Goal: Entertainment & Leisure: Browse casually

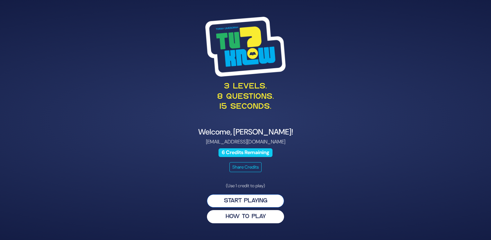
click at [244, 200] on button "Start Playing" at bounding box center [245, 200] width 77 height 13
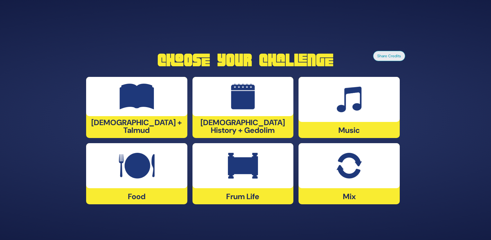
click at [144, 107] on img at bounding box center [137, 97] width 35 height 26
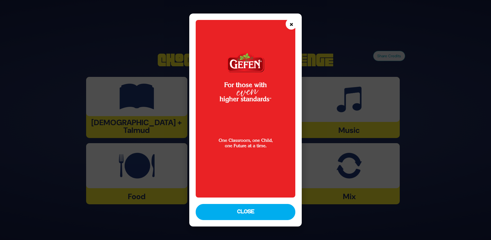
click at [290, 23] on button "×" at bounding box center [291, 23] width 11 height 11
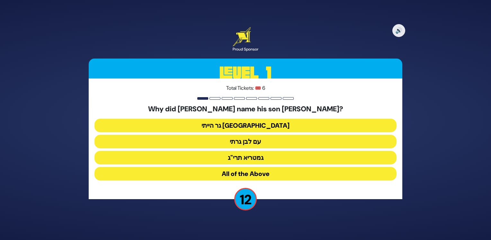
click at [229, 128] on button "גר הייתי [GEOGRAPHIC_DATA]" at bounding box center [245, 125] width 302 height 13
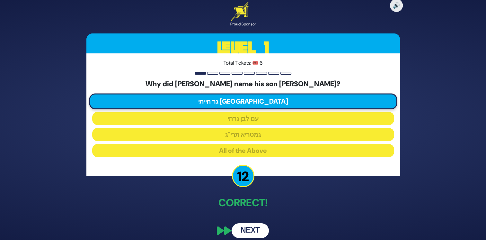
click at [248, 229] on button "Next" at bounding box center [250, 230] width 37 height 15
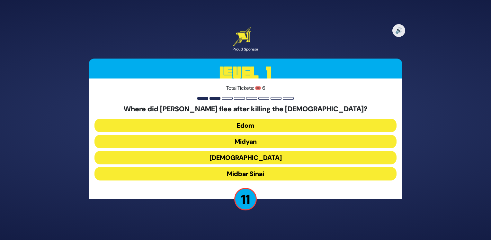
click at [250, 140] on button "Midyan" at bounding box center [245, 141] width 302 height 13
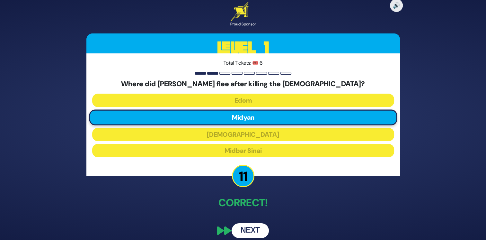
click at [250, 234] on button "Next" at bounding box center [250, 230] width 37 height 15
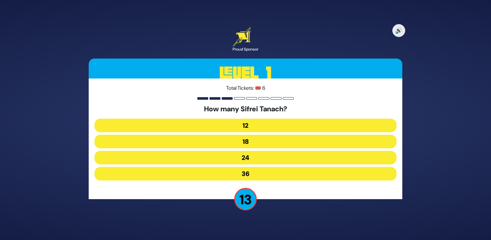
click at [252, 160] on button "24" at bounding box center [245, 157] width 302 height 13
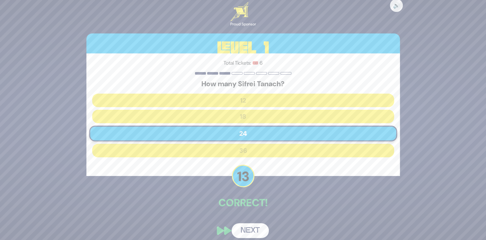
click at [250, 225] on button "Next" at bounding box center [250, 230] width 37 height 15
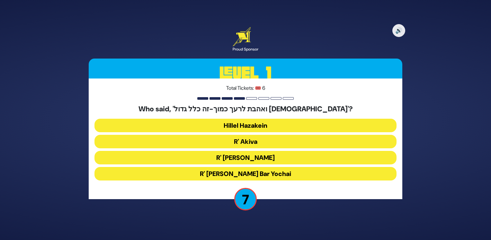
click at [208, 138] on button "R' Akiva" at bounding box center [245, 141] width 302 height 13
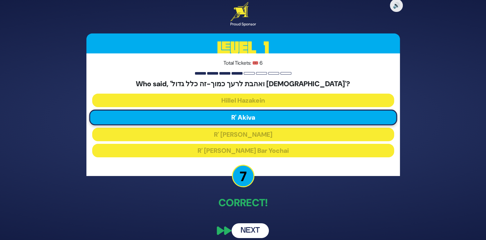
click at [251, 228] on button "Next" at bounding box center [250, 230] width 37 height 15
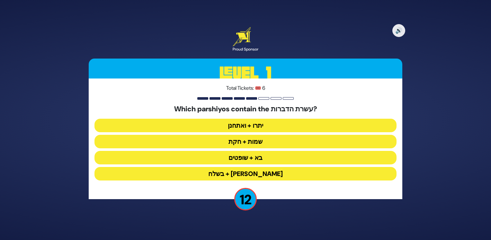
click at [258, 123] on button "יתרו + ואתחנן" at bounding box center [245, 125] width 302 height 13
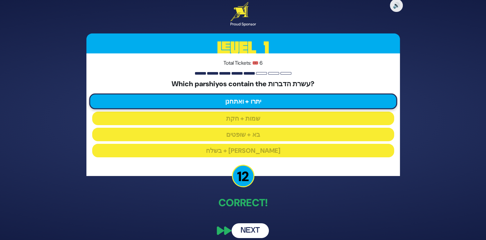
click at [247, 227] on button "Next" at bounding box center [250, 230] width 37 height 15
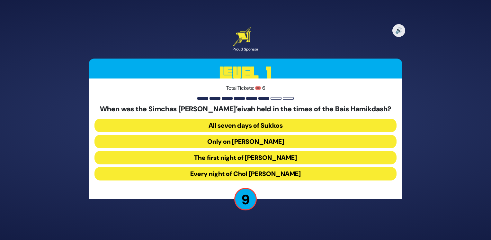
click at [247, 173] on button "Every night of Chol Hamoed Sukkos" at bounding box center [245, 173] width 302 height 13
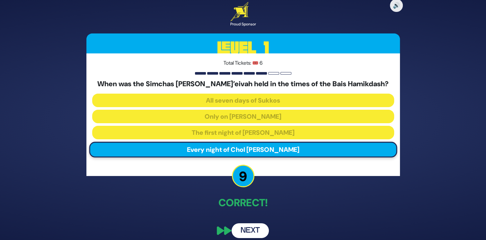
click at [249, 227] on button "Next" at bounding box center [250, 230] width 37 height 15
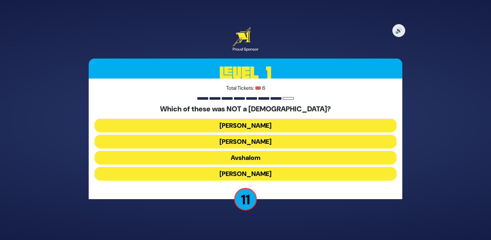
click at [223, 171] on button "Shimon Hatzaddik" at bounding box center [245, 173] width 302 height 13
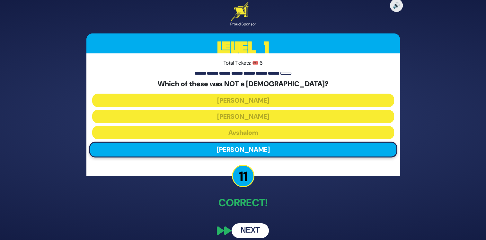
click at [252, 226] on button "Next" at bounding box center [250, 230] width 37 height 15
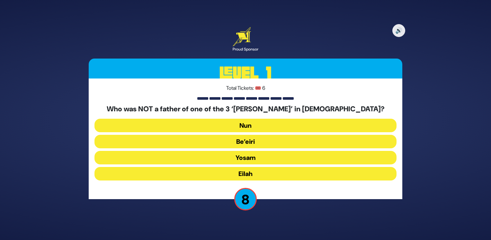
click at [251, 157] on button "Yosam" at bounding box center [245, 157] width 302 height 13
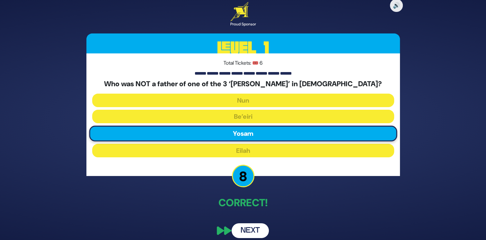
click at [254, 232] on button "Next" at bounding box center [250, 230] width 37 height 15
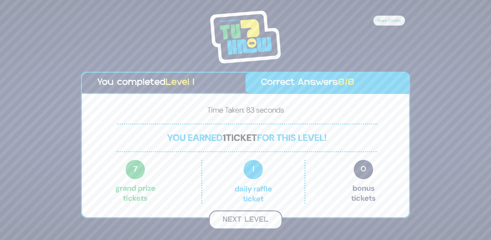
click at [253, 220] on button "Next Level" at bounding box center [246, 219] width 74 height 19
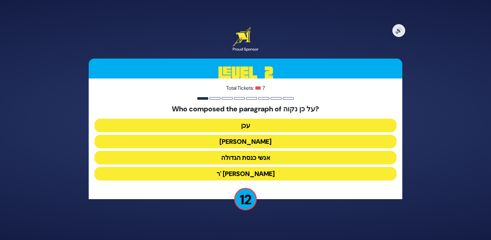
click at [215, 142] on button "יהושע" at bounding box center [245, 141] width 302 height 13
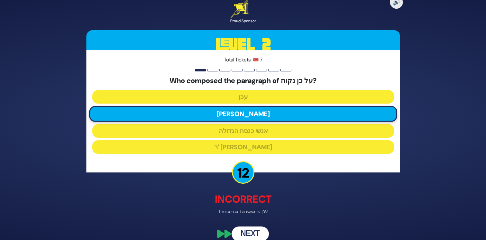
click at [249, 231] on button "Next" at bounding box center [250, 233] width 37 height 15
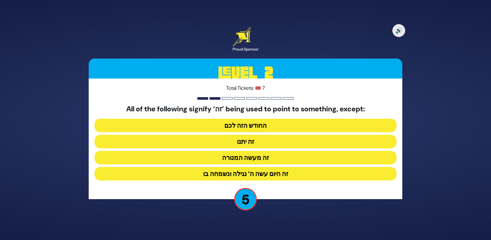
click at [258, 177] on button "זה היום עשה ה’ נגילה ונשמחה בו" at bounding box center [245, 173] width 302 height 13
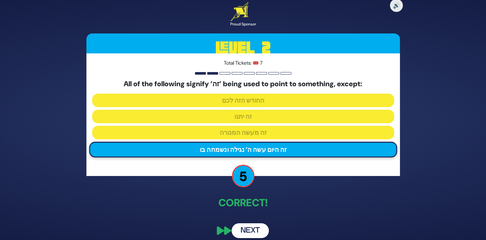
click at [248, 231] on button "Next" at bounding box center [250, 230] width 37 height 15
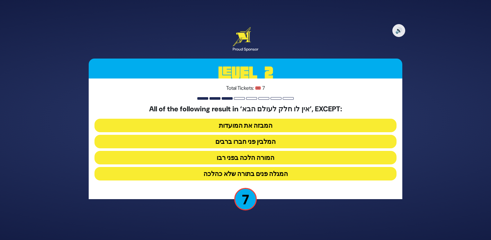
click at [267, 125] on button "המבזה את המועדות" at bounding box center [245, 125] width 302 height 13
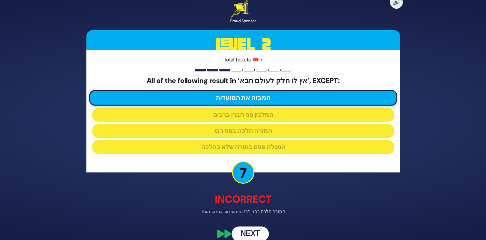
click at [247, 231] on button "Next" at bounding box center [250, 233] width 37 height 15
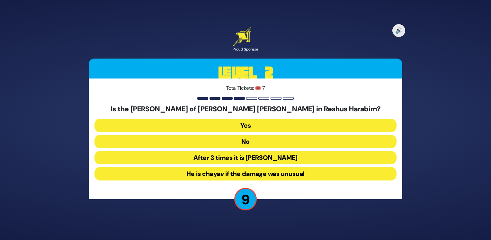
click at [245, 143] on button "No" at bounding box center [245, 141] width 302 height 13
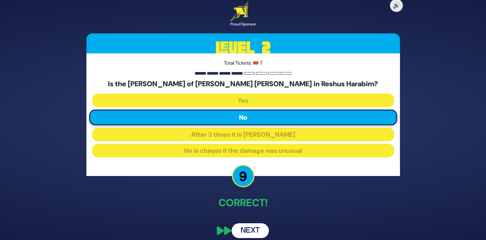
click at [252, 229] on button "Next" at bounding box center [250, 230] width 37 height 15
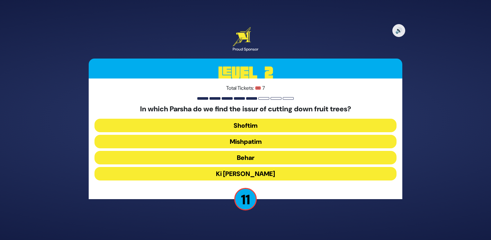
click at [250, 128] on button "Shoftim" at bounding box center [245, 125] width 302 height 13
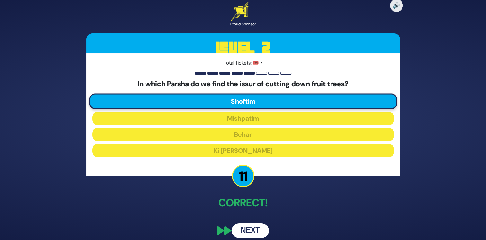
click at [251, 227] on button "Next" at bounding box center [250, 230] width 37 height 15
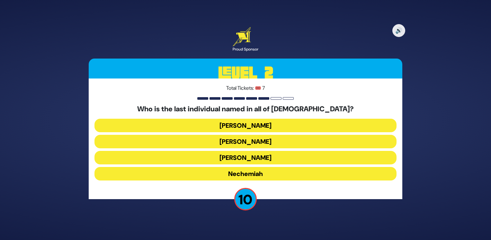
click at [249, 128] on button "Mordechai" at bounding box center [245, 125] width 302 height 13
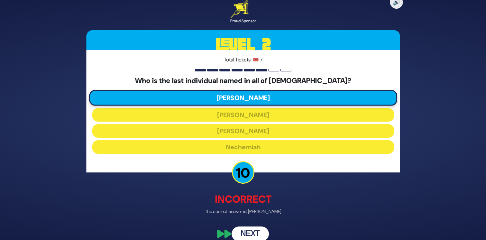
click at [246, 231] on button "Next" at bounding box center [250, 233] width 37 height 15
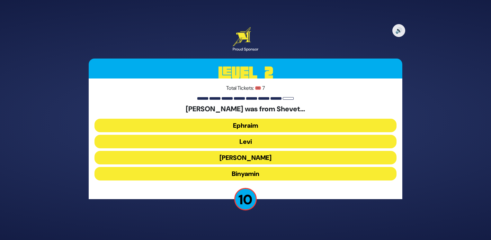
click at [220, 139] on button "Levi" at bounding box center [245, 141] width 302 height 13
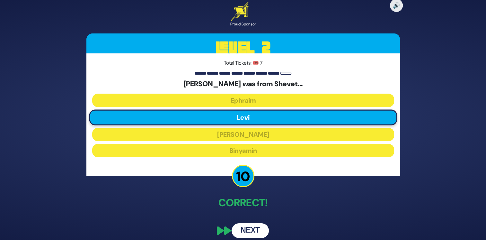
click at [253, 227] on button "Next" at bounding box center [250, 230] width 37 height 15
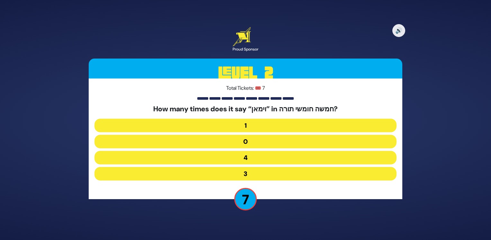
click at [250, 172] on button "3" at bounding box center [245, 173] width 302 height 13
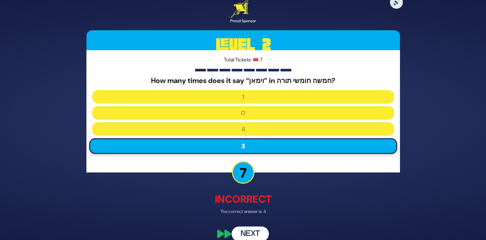
click at [250, 233] on button "Next" at bounding box center [250, 233] width 37 height 15
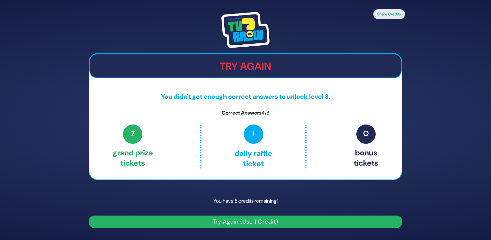
click at [240, 222] on button "Try Again (Use 1 Credit)" at bounding box center [246, 221] width 314 height 13
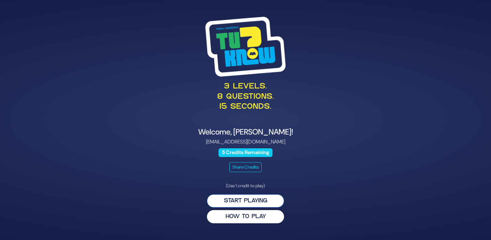
click at [219, 199] on button "Start Playing" at bounding box center [245, 200] width 77 height 13
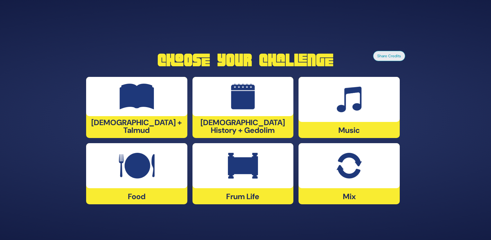
click at [327, 171] on div at bounding box center [349, 165] width 101 height 45
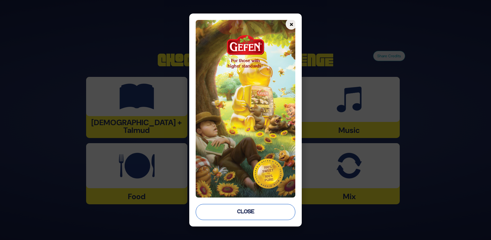
click at [241, 215] on button "Close" at bounding box center [246, 212] width 100 height 16
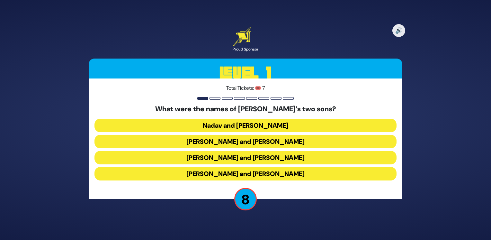
click at [258, 174] on button "Gershom and Eliezer" at bounding box center [245, 173] width 302 height 13
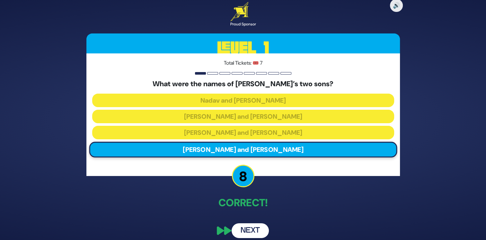
click at [252, 227] on button "Next" at bounding box center [250, 230] width 37 height 15
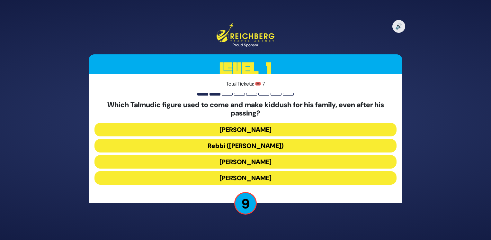
click at [239, 143] on button "Rebbi (Rabbi Yehuda HaNasi)" at bounding box center [245, 145] width 302 height 13
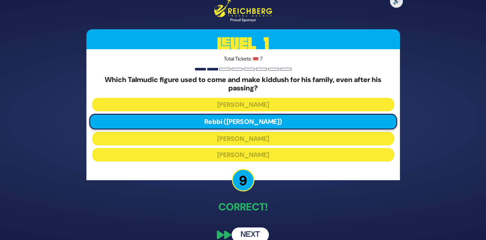
click at [244, 228] on button "Next" at bounding box center [250, 234] width 37 height 15
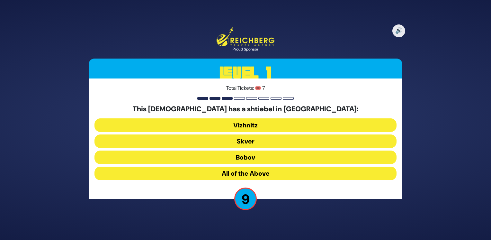
click at [248, 177] on button "All of the Above" at bounding box center [245, 172] width 302 height 13
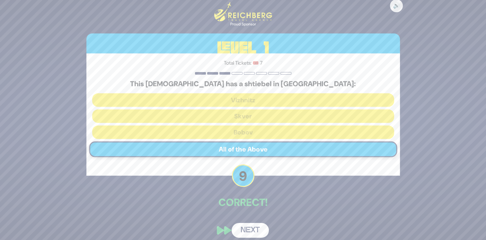
click at [249, 229] on button "Next" at bounding box center [250, 230] width 37 height 15
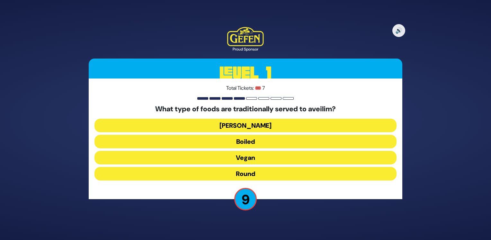
click at [253, 174] on button "Round" at bounding box center [245, 173] width 302 height 13
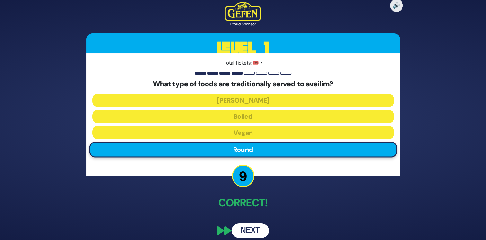
click at [247, 229] on button "Next" at bounding box center [250, 230] width 37 height 15
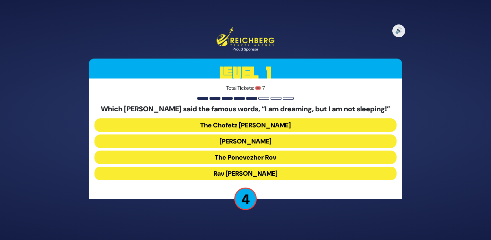
click at [269, 158] on button "The Ponevezher Rov" at bounding box center [245, 156] width 302 height 13
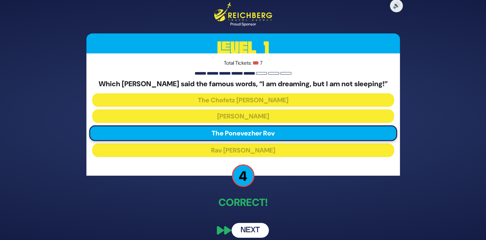
click at [249, 228] on button "Next" at bounding box center [250, 230] width 37 height 15
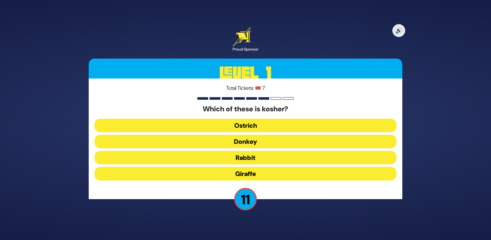
click at [244, 170] on button "Giraffe" at bounding box center [245, 173] width 302 height 13
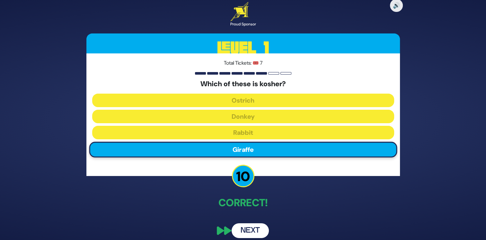
click at [251, 226] on button "Next" at bounding box center [250, 230] width 37 height 15
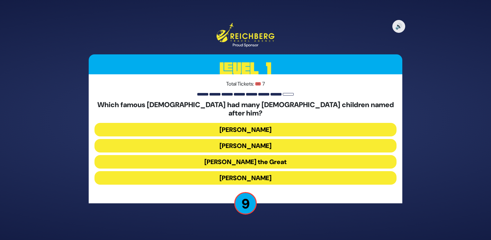
click at [253, 155] on button "Alexander the Great" at bounding box center [245, 161] width 302 height 13
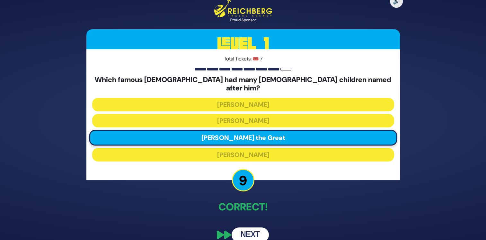
click at [253, 228] on button "Next" at bounding box center [250, 234] width 37 height 15
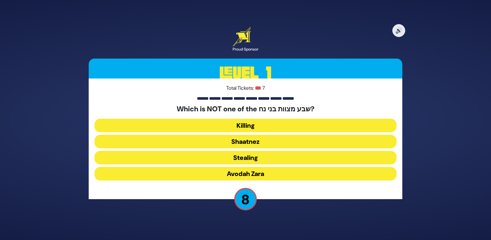
click at [271, 143] on button "Shaatnez" at bounding box center [245, 141] width 302 height 13
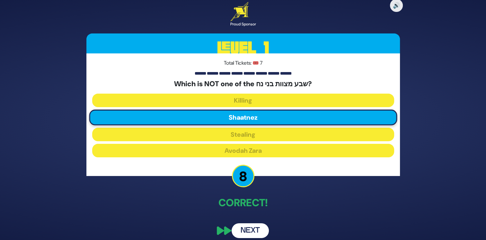
click at [242, 228] on button "Next" at bounding box center [250, 230] width 37 height 15
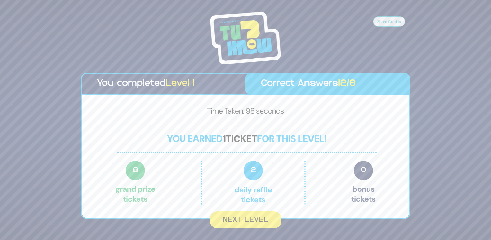
click at [260, 208] on div "Time Taken: 98 seconds You earned 1 ticket for this level! 8 Grand Prize ticket…" at bounding box center [245, 156] width 327 height 123
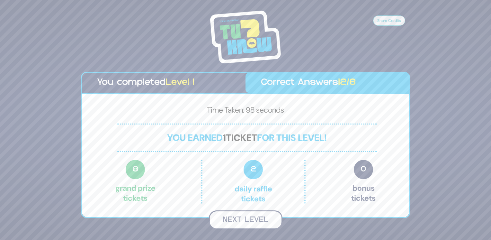
click at [249, 218] on button "Next Level" at bounding box center [246, 219] width 74 height 19
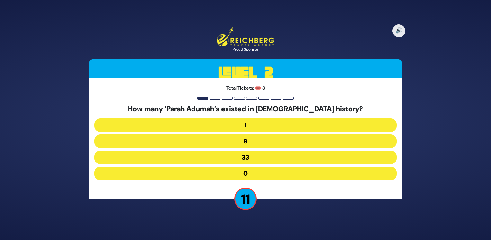
click at [265, 144] on button "9" at bounding box center [245, 140] width 302 height 13
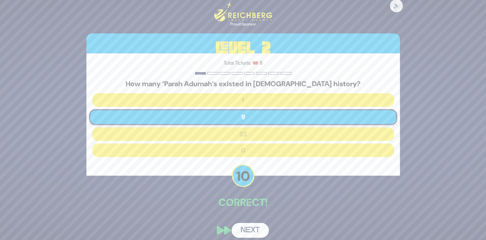
click at [242, 236] on button "Next" at bounding box center [250, 230] width 37 height 15
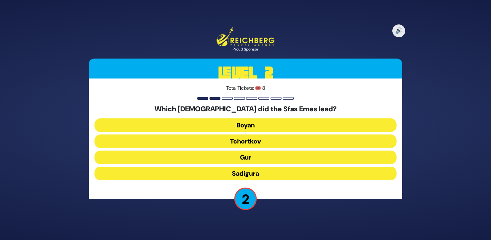
click at [252, 156] on button "Gur" at bounding box center [245, 156] width 302 height 13
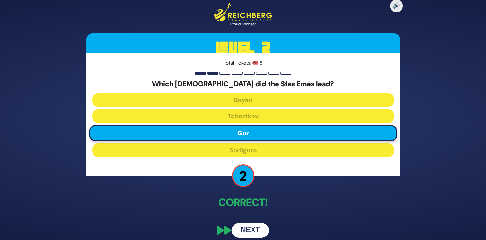
click at [247, 232] on button "Next" at bounding box center [250, 230] width 37 height 15
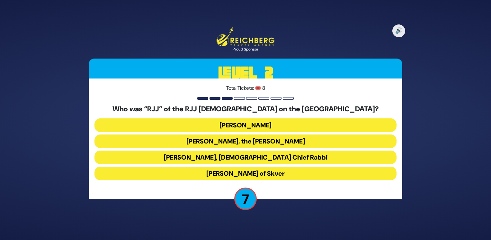
click at [262, 130] on button "Rabbi Yaakov Yosef Herman" at bounding box center [245, 124] width 302 height 13
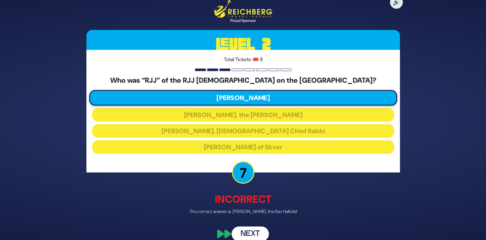
click at [245, 232] on button "Next" at bounding box center [250, 233] width 37 height 15
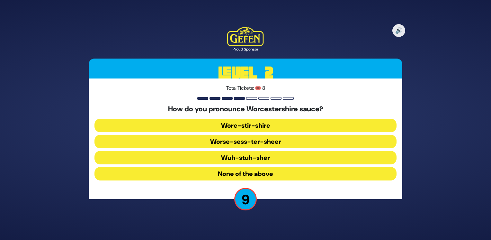
click at [208, 142] on button "Worse-sess-ter-sheer" at bounding box center [245, 141] width 302 height 13
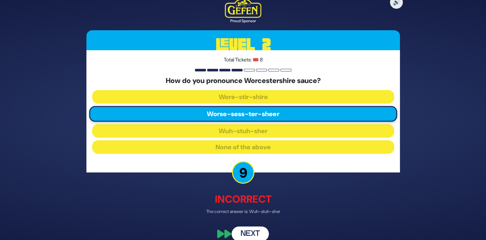
click at [249, 231] on button "Next" at bounding box center [250, 233] width 37 height 15
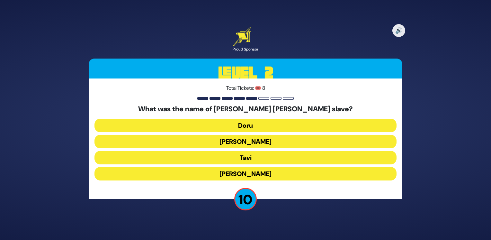
click at [245, 156] on button "Tavi" at bounding box center [245, 157] width 302 height 13
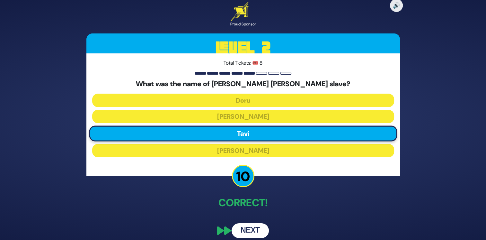
click at [247, 228] on button "Next" at bounding box center [250, 230] width 37 height 15
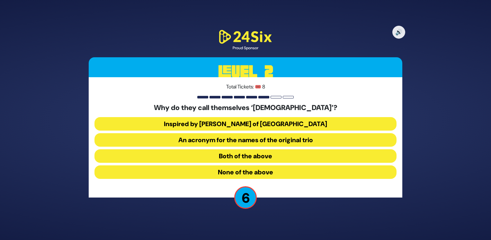
click at [261, 156] on button "Both of the above" at bounding box center [245, 155] width 302 height 13
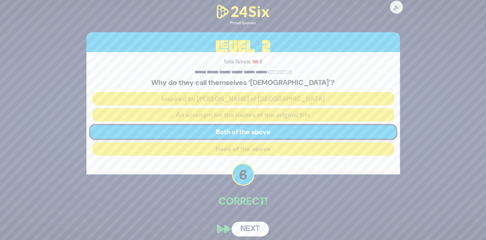
click at [256, 226] on button "Next" at bounding box center [250, 228] width 37 height 15
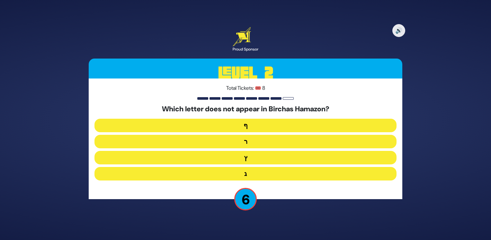
click at [259, 127] on button "ף" at bounding box center [245, 125] width 302 height 13
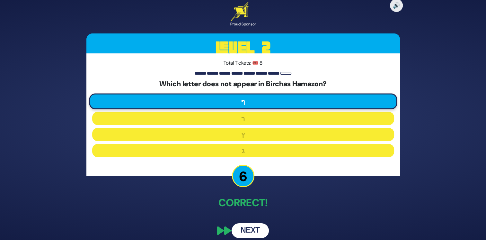
click at [248, 234] on button "Next" at bounding box center [250, 230] width 37 height 15
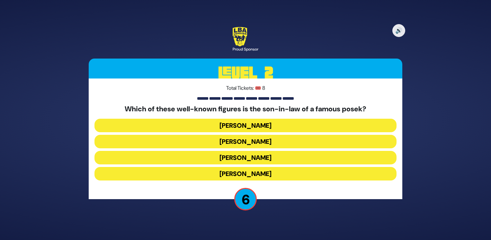
click at [249, 169] on button "Shlomo Yehuda Rechnitz" at bounding box center [245, 173] width 302 height 13
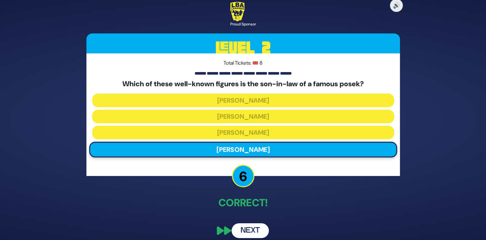
click at [247, 227] on button "Next" at bounding box center [250, 230] width 37 height 15
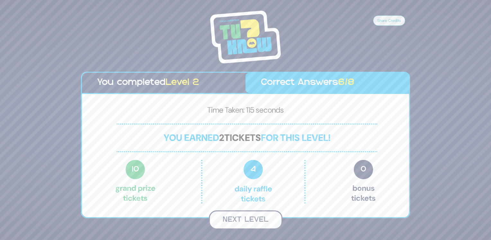
click at [244, 217] on button "Next Level" at bounding box center [246, 219] width 74 height 19
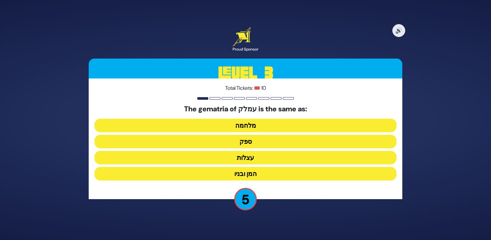
click at [232, 146] on button "ספק" at bounding box center [245, 141] width 302 height 13
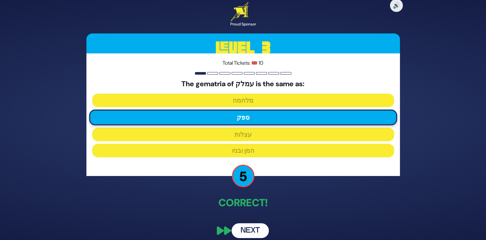
click at [251, 229] on button "Next" at bounding box center [250, 230] width 37 height 15
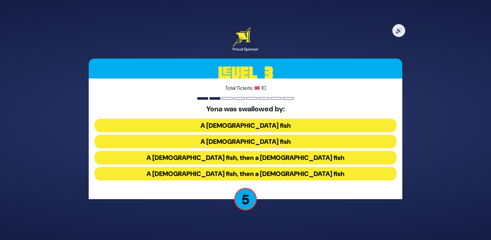
click at [236, 158] on button "A male fish, then a female fish" at bounding box center [245, 157] width 302 height 13
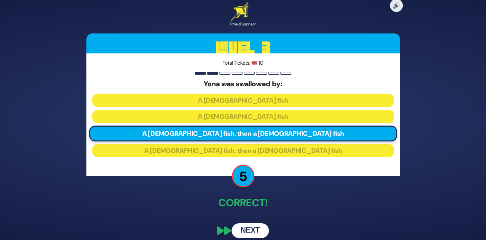
click at [252, 229] on button "Next" at bounding box center [250, 230] width 37 height 15
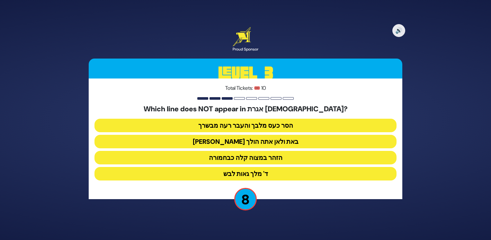
click at [277, 141] on button "מאין באת ולאן אתה הולך" at bounding box center [245, 141] width 302 height 13
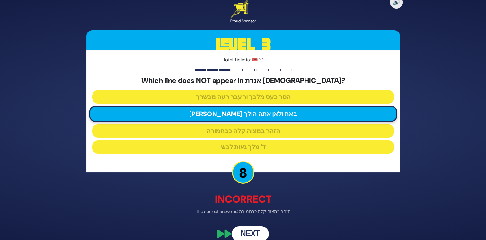
click at [249, 233] on button "Next" at bounding box center [250, 233] width 37 height 15
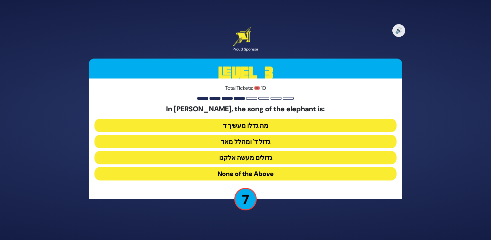
click at [258, 171] on button "None of the Above" at bounding box center [245, 173] width 302 height 13
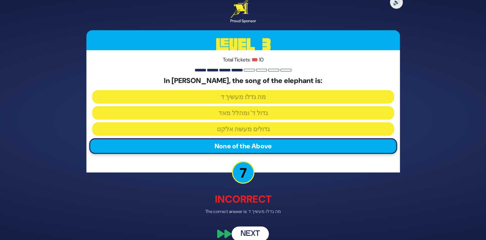
click at [252, 231] on button "Next" at bounding box center [250, 233] width 37 height 15
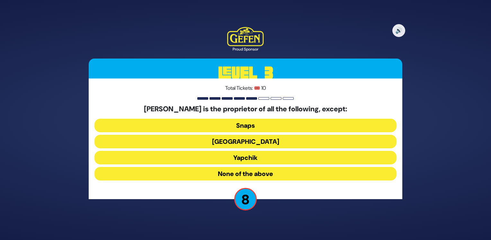
click at [229, 172] on button "None of the above" at bounding box center [245, 173] width 302 height 13
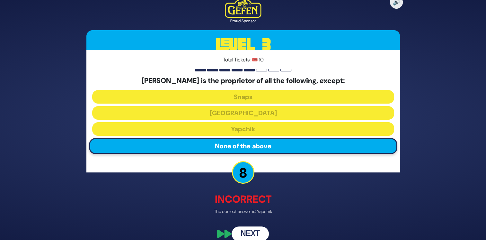
click at [244, 230] on button "Next" at bounding box center [250, 233] width 37 height 15
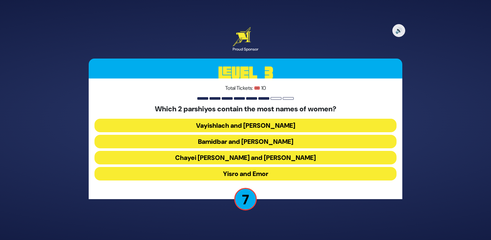
click at [252, 128] on button "Vayishlach and Pinchas" at bounding box center [245, 125] width 302 height 13
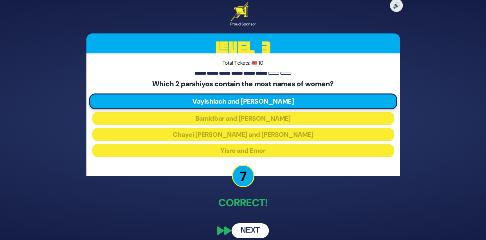
click at [250, 227] on button "Next" at bounding box center [250, 230] width 37 height 15
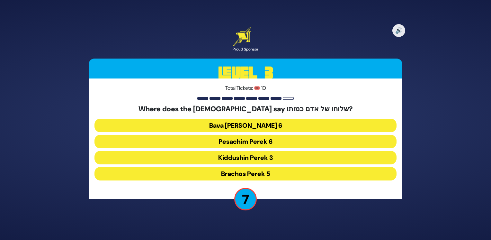
click at [189, 158] on button "Kiddushin Perek 3" at bounding box center [245, 157] width 302 height 13
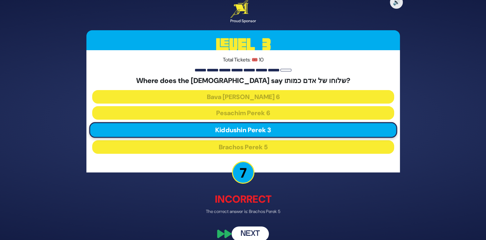
click at [244, 231] on button "Next" at bounding box center [250, 233] width 37 height 15
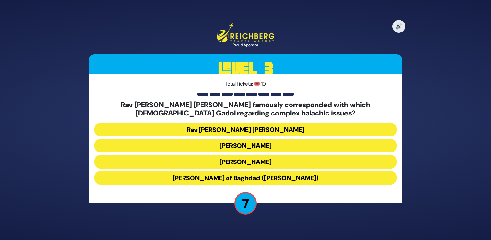
click at [248, 174] on button "Rav Yosef Chaim of Baghdad (Ben Ish Chai)" at bounding box center [245, 177] width 302 height 13
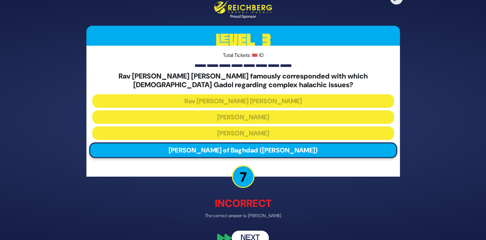
click at [261, 237] on button "Next" at bounding box center [250, 237] width 37 height 15
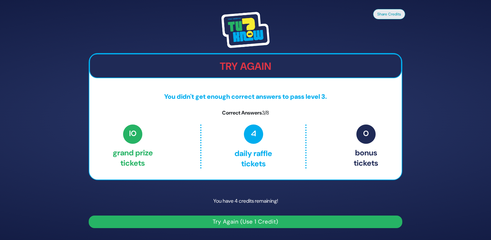
click at [230, 224] on button "Try Again (Use 1 Credit)" at bounding box center [246, 221] width 314 height 13
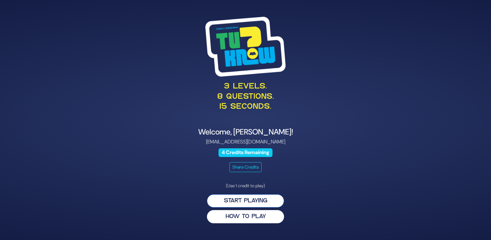
click at [233, 201] on button "Start Playing" at bounding box center [245, 200] width 77 height 13
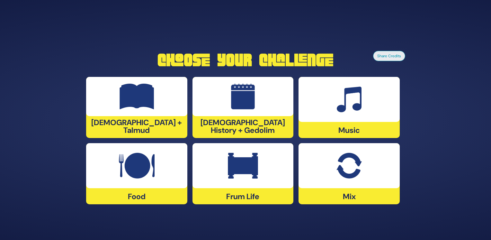
click at [135, 178] on img at bounding box center [137, 166] width 36 height 26
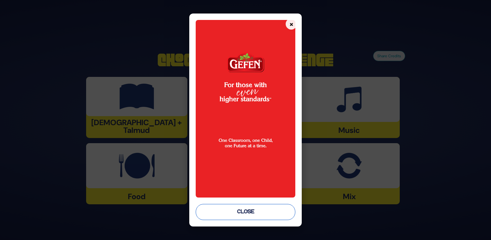
click at [236, 211] on button "Close" at bounding box center [246, 212] width 100 height 16
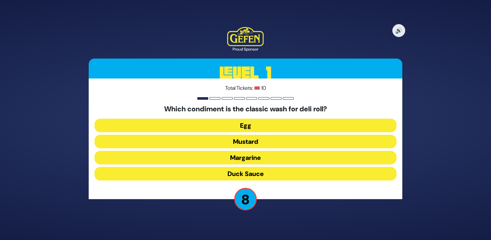
click at [260, 172] on button "Duck Sauce" at bounding box center [245, 173] width 302 height 13
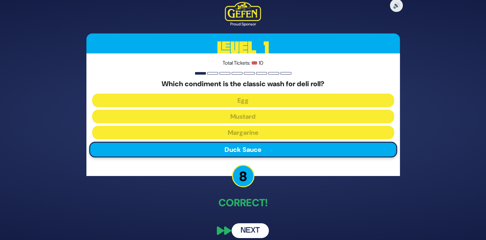
click at [246, 225] on button "Next" at bounding box center [250, 230] width 37 height 15
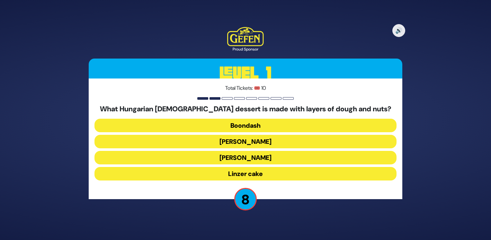
click at [278, 143] on button "Dobosh" at bounding box center [245, 141] width 302 height 13
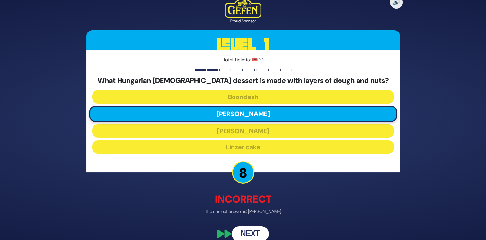
click at [253, 236] on button "Next" at bounding box center [250, 233] width 37 height 15
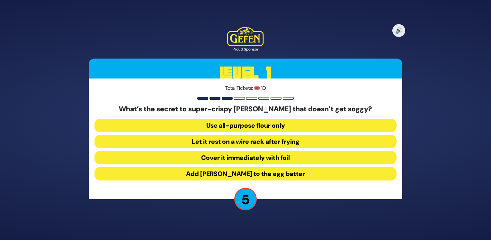
click at [270, 141] on button "Let it rest on a wire rack after frying" at bounding box center [245, 141] width 302 height 13
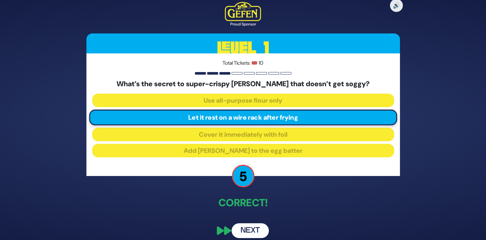
click at [253, 229] on button "Next" at bounding box center [250, 230] width 37 height 15
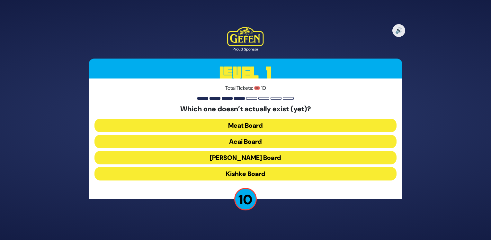
click at [264, 174] on button "Kishke Board" at bounding box center [245, 173] width 302 height 13
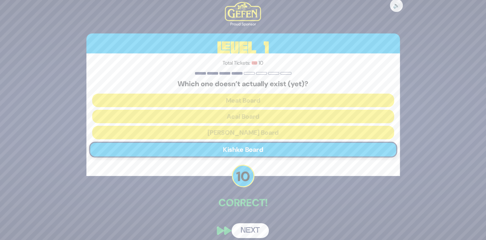
click at [250, 227] on button "Next" at bounding box center [250, 230] width 37 height 15
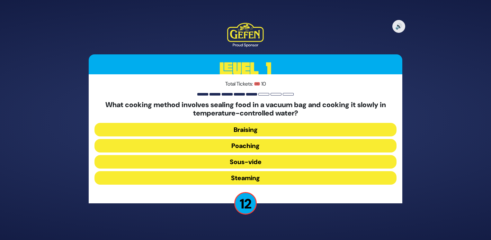
click at [262, 159] on button "Sous-vide" at bounding box center [245, 161] width 302 height 13
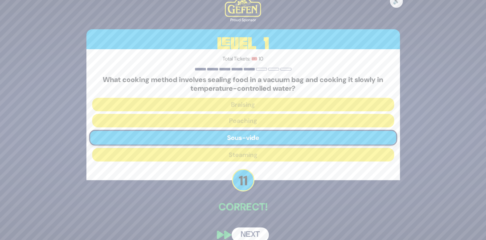
click at [246, 232] on button "Next" at bounding box center [250, 234] width 37 height 15
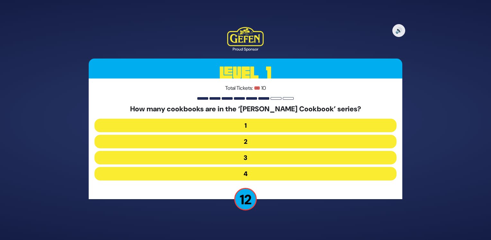
click at [262, 154] on button "3" at bounding box center [245, 157] width 302 height 13
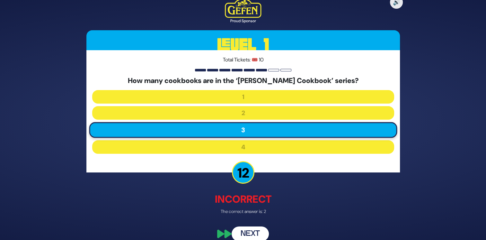
click at [252, 232] on button "Next" at bounding box center [250, 233] width 37 height 15
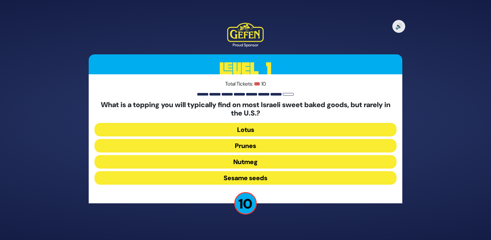
click at [265, 179] on button "Sesame seeds" at bounding box center [245, 177] width 302 height 13
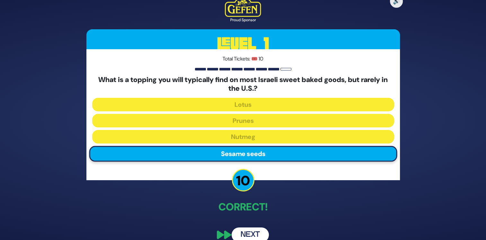
click at [249, 231] on button "Next" at bounding box center [250, 234] width 37 height 15
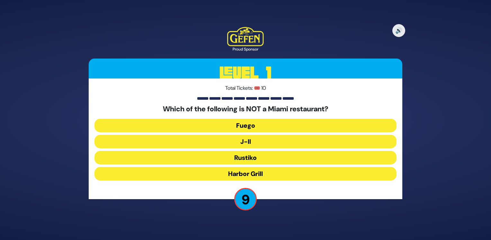
click at [260, 146] on button "J-II" at bounding box center [245, 141] width 302 height 13
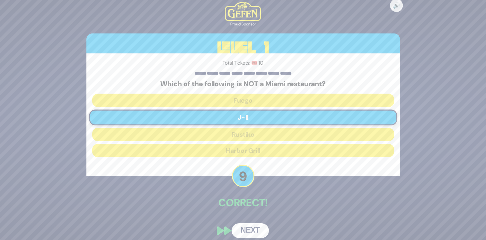
click at [249, 228] on button "Next" at bounding box center [250, 230] width 37 height 15
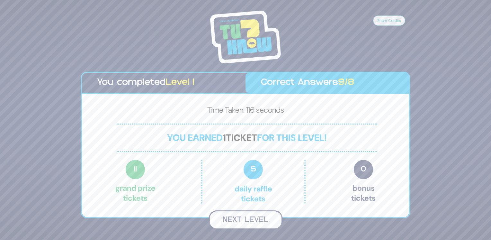
click at [250, 223] on button "Next Level" at bounding box center [246, 219] width 74 height 19
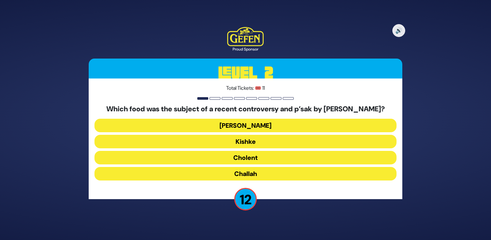
click at [265, 161] on button "Cholent" at bounding box center [245, 157] width 302 height 13
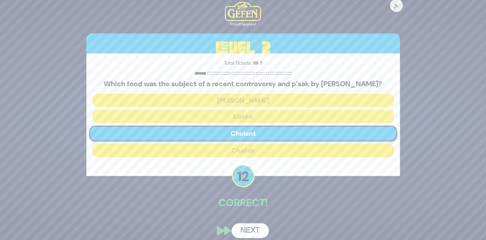
click at [253, 233] on button "Next" at bounding box center [250, 230] width 37 height 15
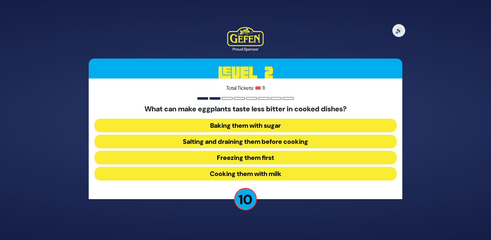
click at [276, 140] on button "Salting and draining them before cooking" at bounding box center [245, 141] width 302 height 13
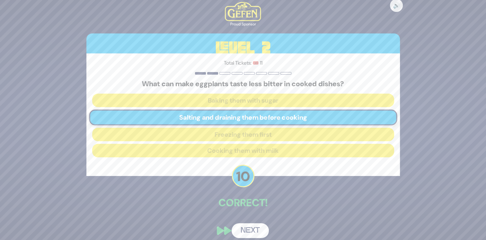
click at [249, 229] on button "Next" at bounding box center [250, 230] width 37 height 15
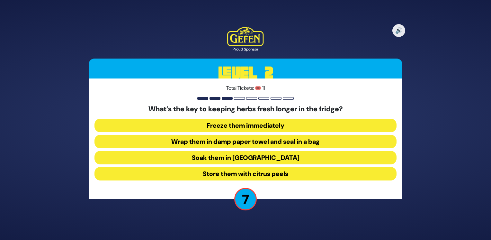
click at [240, 141] on button "Wrap them in damp paper towel and seal in a bag" at bounding box center [245, 141] width 302 height 13
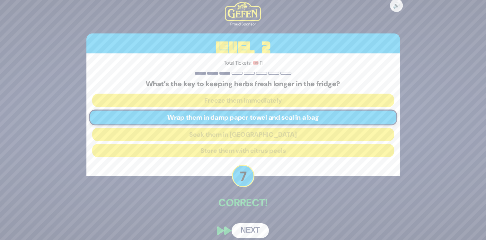
click at [247, 232] on button "Next" at bounding box center [250, 230] width 37 height 15
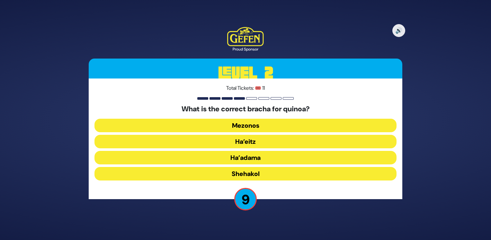
click at [254, 159] on button "Ha’adama" at bounding box center [245, 157] width 302 height 13
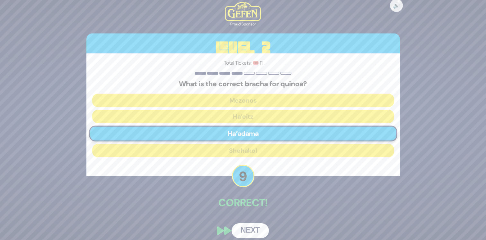
click at [250, 230] on button "Next" at bounding box center [250, 230] width 37 height 15
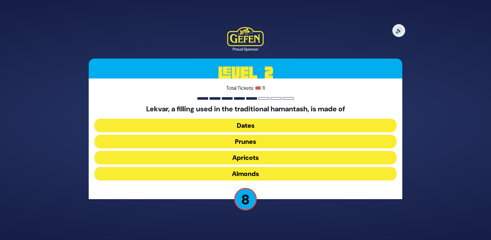
click at [221, 141] on button "Prunes" at bounding box center [245, 141] width 302 height 13
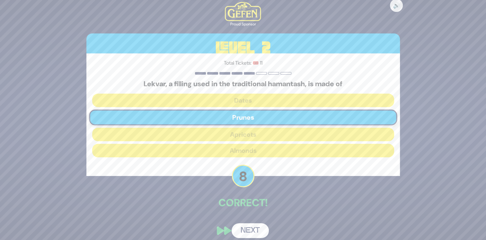
click at [248, 230] on button "Next" at bounding box center [250, 230] width 37 height 15
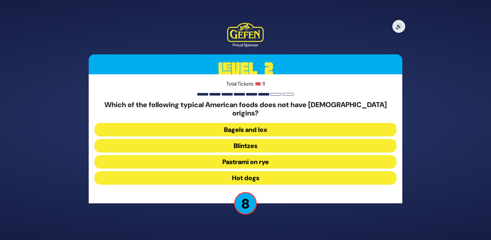
click at [216, 173] on button "Hot dogs" at bounding box center [245, 177] width 302 height 13
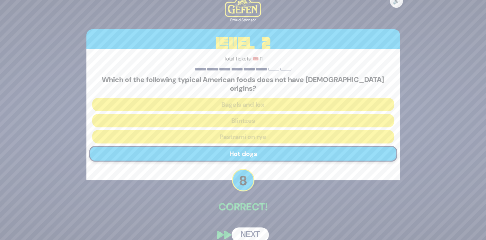
click at [242, 227] on button "Next" at bounding box center [250, 234] width 37 height 15
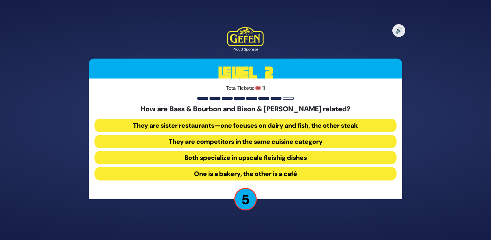
click at [267, 157] on button "Both specialize in upscale fleishig dishes" at bounding box center [245, 157] width 302 height 13
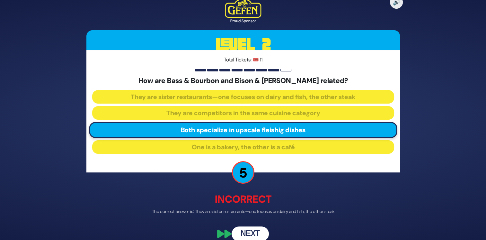
click at [251, 233] on button "Next" at bounding box center [250, 233] width 37 height 15
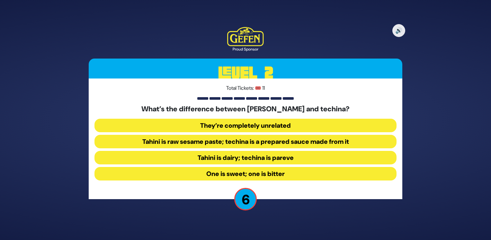
click at [263, 138] on button "Tahini is raw sesame paste; techina is a prepared sauce made from it" at bounding box center [245, 141] width 302 height 13
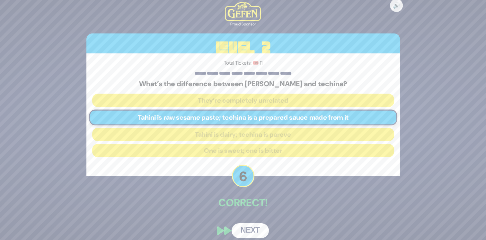
click at [245, 228] on button "Next" at bounding box center [250, 230] width 37 height 15
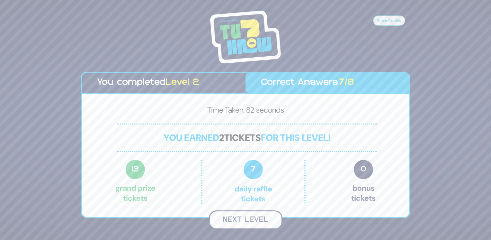
click at [243, 221] on button "Next Level" at bounding box center [246, 219] width 74 height 19
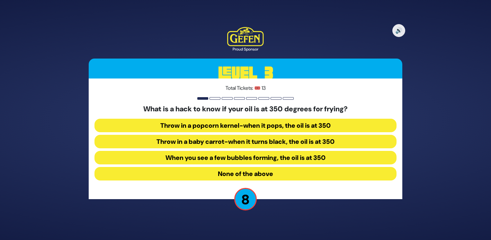
click at [257, 125] on button "Throw in a popcorn kernel-when it pops, the oil is at 350" at bounding box center [245, 125] width 302 height 13
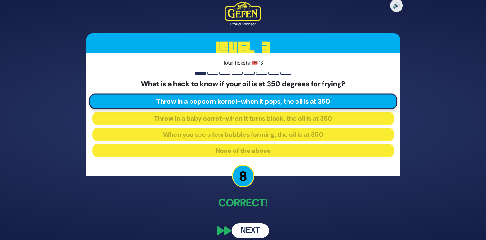
click at [248, 230] on button "Next" at bounding box center [250, 230] width 37 height 15
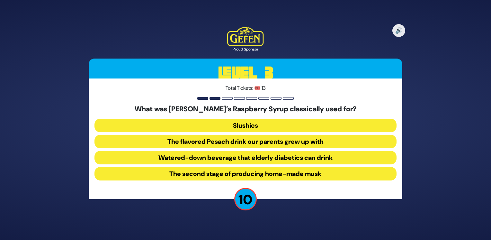
click at [257, 142] on button "The flavored Pesach drink our parents grew up with" at bounding box center [245, 141] width 302 height 13
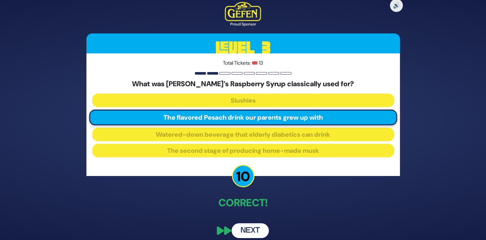
click at [245, 225] on button "Next" at bounding box center [250, 230] width 37 height 15
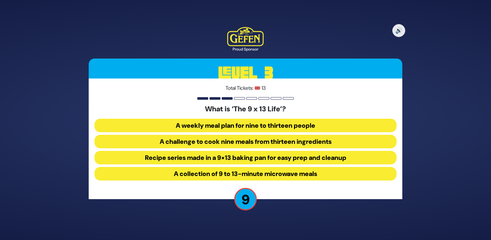
click at [222, 157] on button "Recipe series made in a 9×13 baking pan for easy prep and cleanup" at bounding box center [245, 157] width 302 height 13
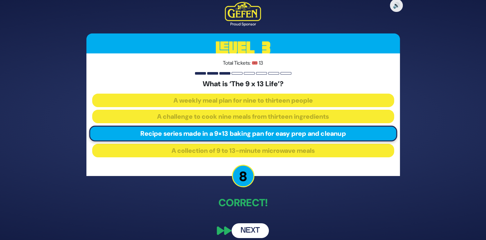
click at [250, 231] on button "Next" at bounding box center [250, 230] width 37 height 15
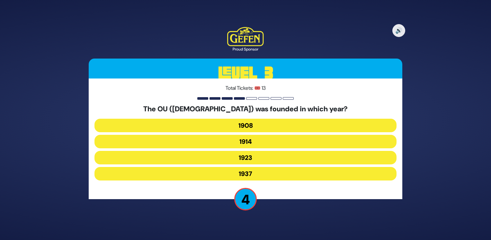
click at [233, 129] on button "1908" at bounding box center [245, 125] width 302 height 13
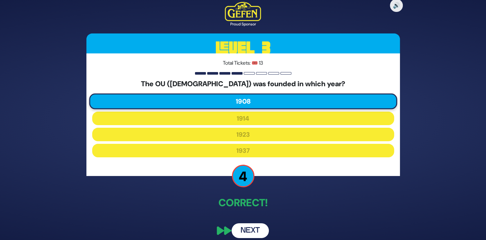
click at [248, 231] on button "Next" at bounding box center [250, 230] width 37 height 15
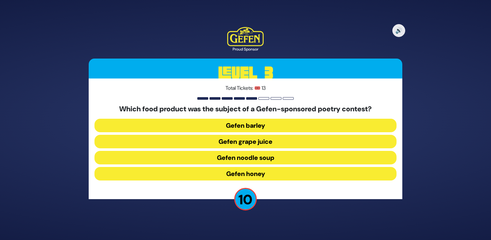
click at [254, 161] on button "Gefen noodle soup" at bounding box center [245, 157] width 302 height 13
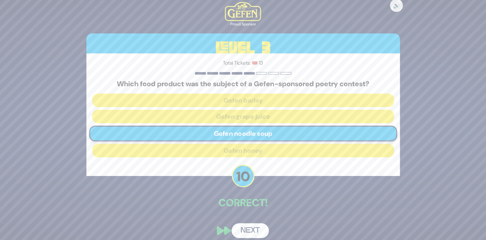
click at [249, 227] on button "Next" at bounding box center [250, 230] width 37 height 15
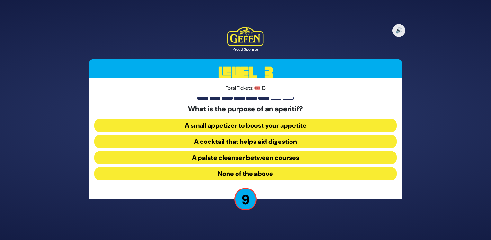
click at [232, 156] on button "A palate cleanser between courses" at bounding box center [245, 157] width 302 height 13
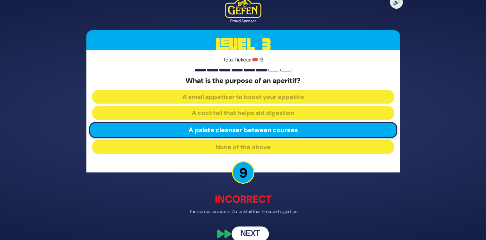
click at [249, 230] on button "Next" at bounding box center [250, 233] width 37 height 15
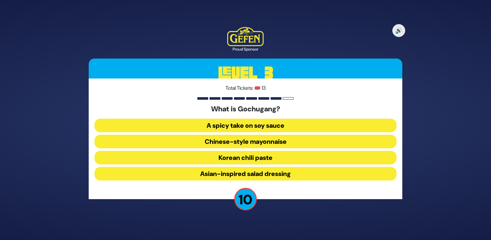
click at [250, 159] on button "Korean chili paste" at bounding box center [245, 157] width 302 height 13
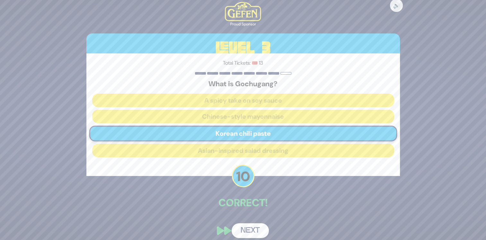
click at [248, 230] on button "Next" at bounding box center [250, 230] width 37 height 15
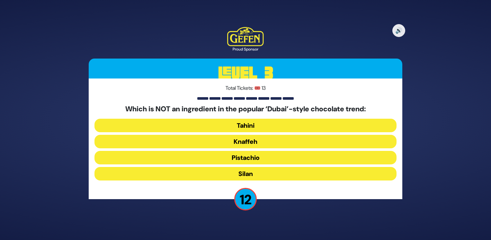
click at [252, 176] on button "Silan" at bounding box center [245, 173] width 302 height 13
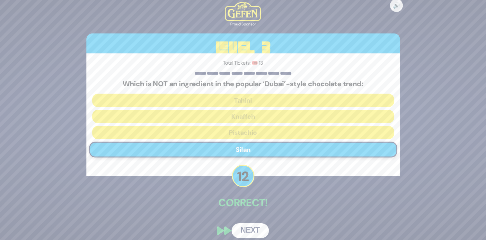
click at [251, 230] on button "Next" at bounding box center [250, 230] width 37 height 15
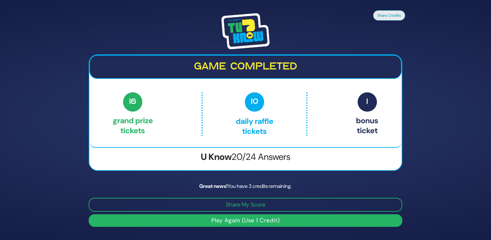
click at [164, 218] on button "Play Again (Use 1 Credit)" at bounding box center [246, 220] width 314 height 13
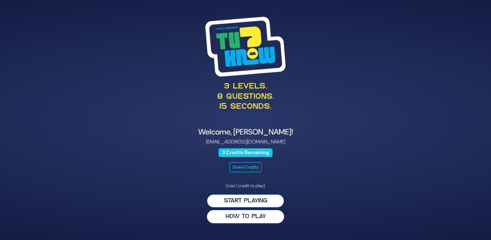
click at [224, 200] on button "Start Playing" at bounding box center [245, 200] width 77 height 13
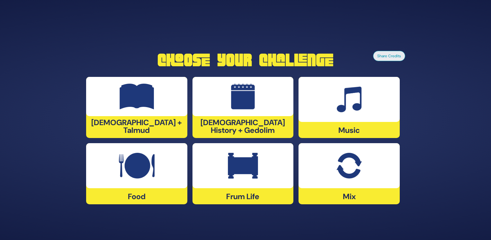
click at [339, 104] on img at bounding box center [349, 99] width 25 height 26
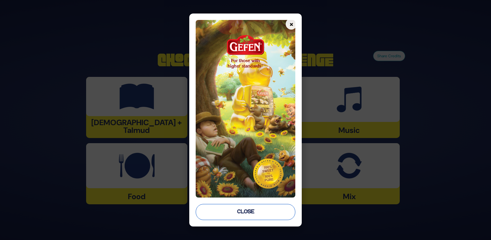
click at [252, 213] on button "Close" at bounding box center [246, 212] width 100 height 16
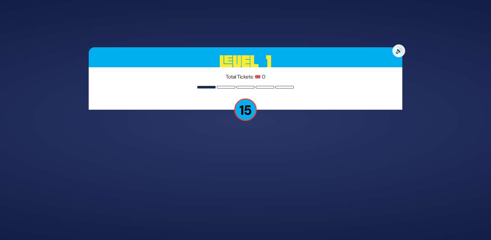
click at [228, 172] on div "🔊 Level 1 Total Tickets: 🎟️ 0 15" at bounding box center [245, 120] width 329 height 161
click at [396, 50] on button "🔊" at bounding box center [398, 50] width 13 height 13
click at [396, 50] on button "🔇" at bounding box center [398, 50] width 13 height 13
click at [206, 90] on div "Total Tickets: 🎟️ 0" at bounding box center [246, 88] width 314 height 42
click at [261, 173] on div "🔊 Level 1 Total Tickets: 🎟️ 0 15" at bounding box center [245, 120] width 329 height 161
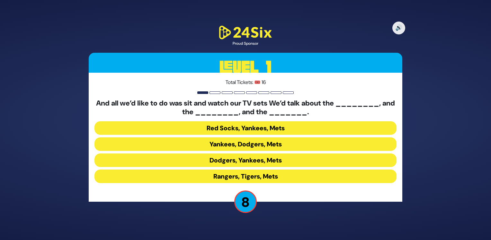
click at [226, 144] on button "Yankees, Dodgers, Mets" at bounding box center [245, 143] width 302 height 13
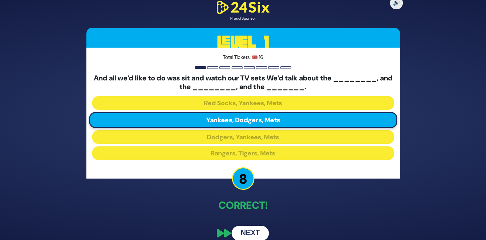
click at [252, 236] on button "Next" at bounding box center [250, 233] width 37 height 15
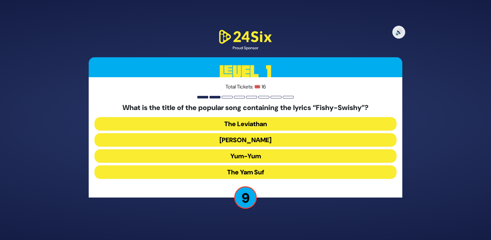
click at [249, 155] on button "Yum-Yum" at bounding box center [245, 155] width 302 height 13
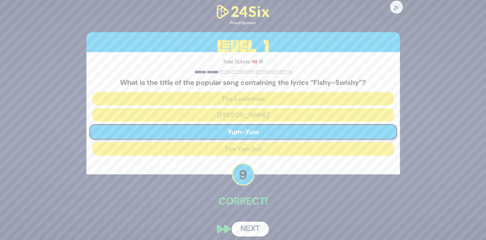
click at [253, 231] on button "Next" at bounding box center [250, 228] width 37 height 15
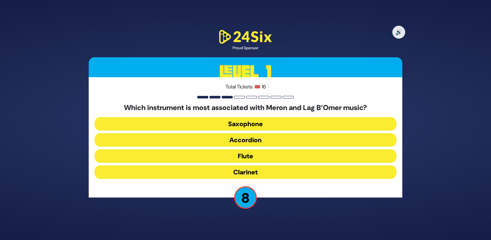
click at [244, 156] on button "Flute" at bounding box center [245, 155] width 302 height 13
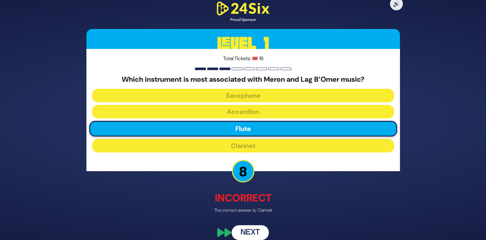
click at [252, 229] on button "Next" at bounding box center [250, 232] width 37 height 15
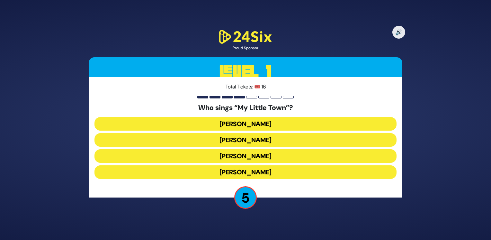
click at [249, 138] on button "Avraham Fried" at bounding box center [245, 139] width 302 height 13
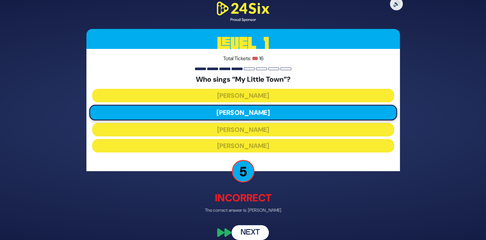
click at [257, 228] on button "Next" at bounding box center [250, 232] width 37 height 15
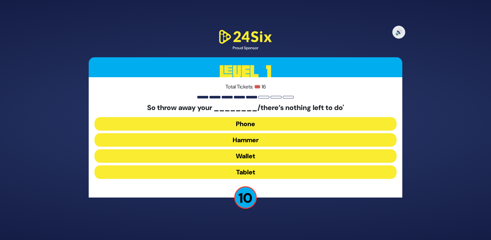
click at [222, 139] on button "Hammer" at bounding box center [245, 139] width 302 height 13
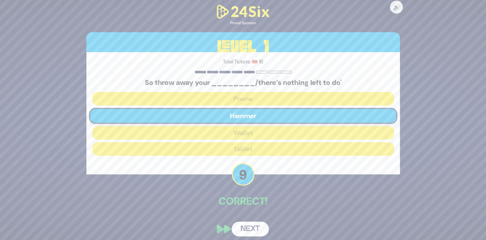
click at [249, 227] on button "Next" at bounding box center [250, 228] width 37 height 15
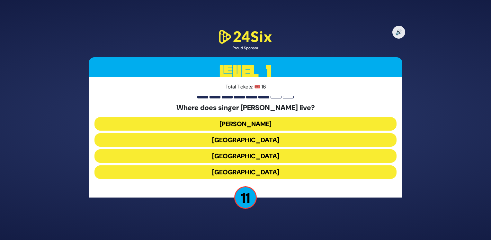
click at [235, 168] on button "England" at bounding box center [245, 171] width 302 height 13
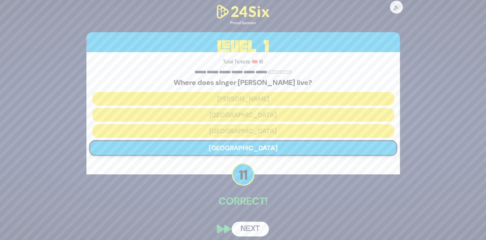
click at [254, 220] on div "🔊 Proud Sponsor Level 1 Total Tickets: 🎟️ 16 Where does singer Shloime Gertner …" at bounding box center [243, 120] width 329 height 248
click at [254, 227] on button "Next" at bounding box center [250, 228] width 37 height 15
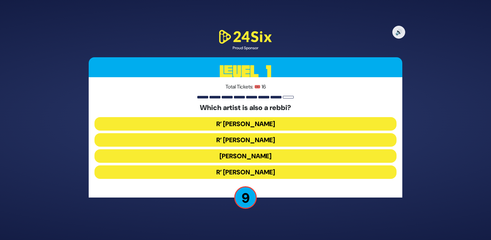
click at [252, 170] on button "R’ Baruch Levine" at bounding box center [245, 171] width 302 height 13
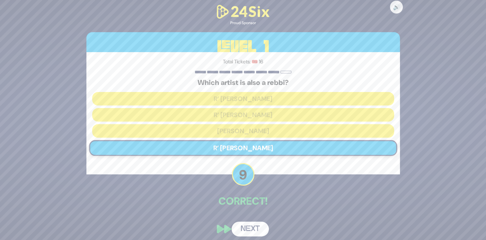
click at [252, 231] on button "Next" at bounding box center [250, 228] width 37 height 15
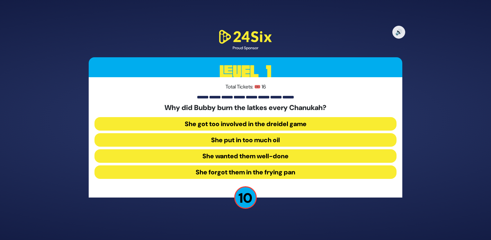
click at [233, 169] on button "She forgot them in the frying pan" at bounding box center [245, 171] width 302 height 13
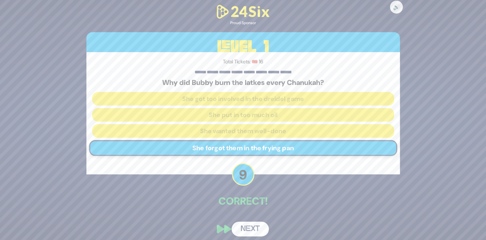
click at [253, 223] on button "Next" at bounding box center [250, 228] width 37 height 15
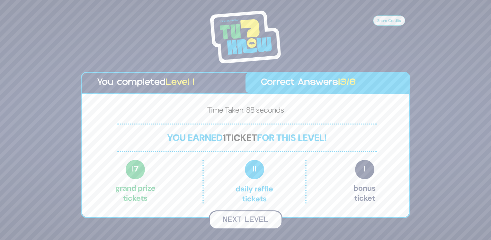
click at [252, 217] on button "Next Level" at bounding box center [246, 219] width 74 height 19
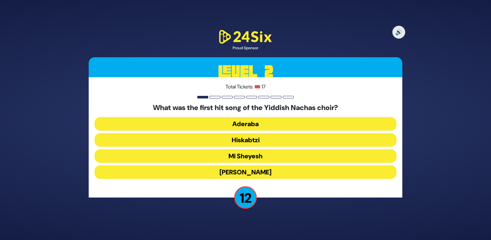
click at [253, 121] on button "Aderaba" at bounding box center [245, 123] width 302 height 13
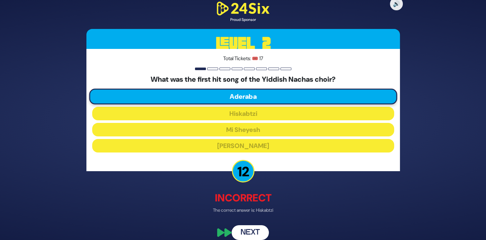
click at [257, 230] on button "Next" at bounding box center [250, 232] width 37 height 15
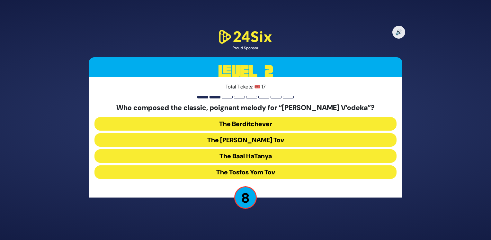
click at [227, 137] on button "The Baal Shem Tov" at bounding box center [245, 139] width 302 height 13
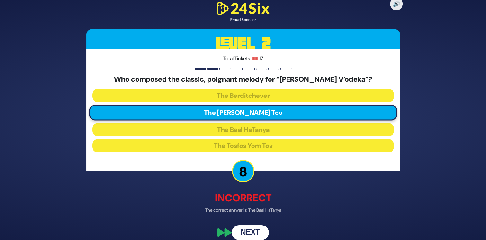
click at [257, 231] on button "Next" at bounding box center [250, 232] width 37 height 15
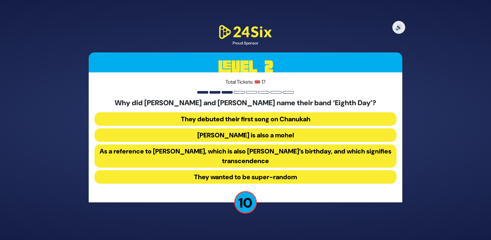
click at [209, 113] on button "They debuted their first song on Chanukah" at bounding box center [245, 118] width 302 height 13
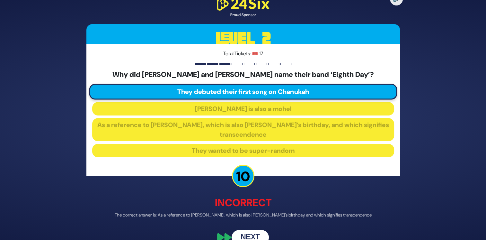
click at [243, 236] on button "Next" at bounding box center [250, 237] width 37 height 15
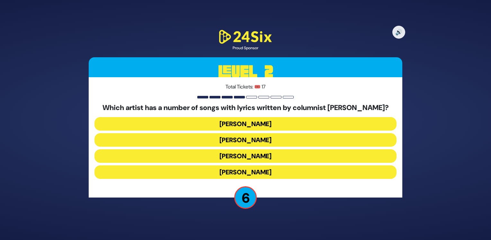
click at [253, 136] on button "Joey Newcomb" at bounding box center [245, 139] width 302 height 13
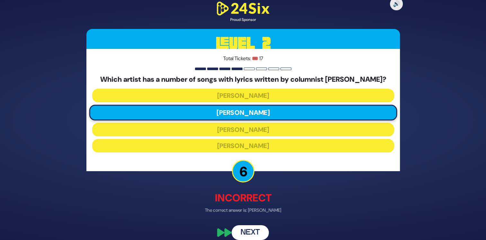
click at [247, 238] on button "Next" at bounding box center [250, 232] width 37 height 15
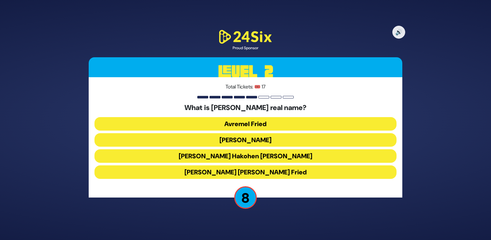
click at [259, 136] on button "Avraham Friedman" at bounding box center [245, 139] width 302 height 13
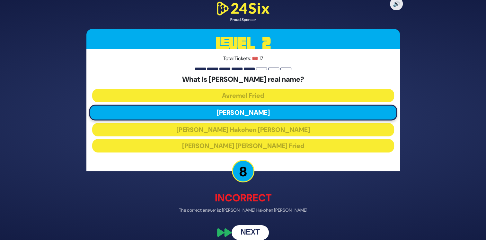
click at [252, 234] on button "Next" at bounding box center [250, 232] width 37 height 15
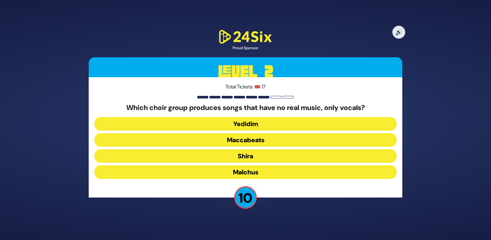
click at [273, 136] on button "Maccabeats" at bounding box center [245, 139] width 302 height 13
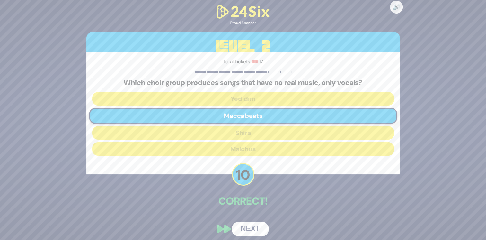
click at [250, 230] on button "Next" at bounding box center [250, 228] width 37 height 15
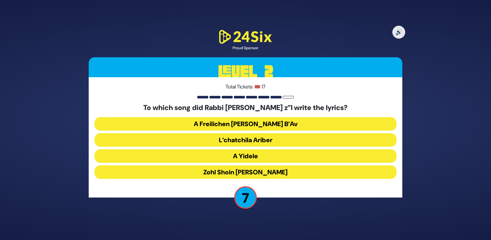
click at [256, 154] on button "A Yidele" at bounding box center [245, 155] width 302 height 13
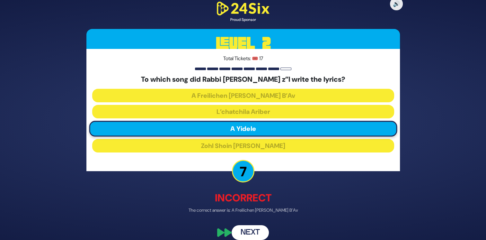
click at [248, 231] on button "Next" at bounding box center [250, 232] width 37 height 15
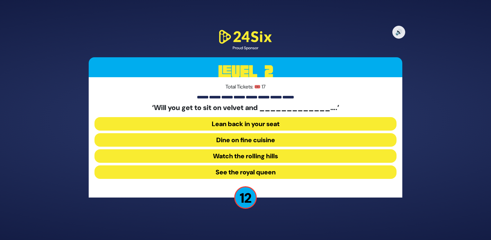
click at [256, 124] on button "Lean back in your seat" at bounding box center [245, 123] width 302 height 13
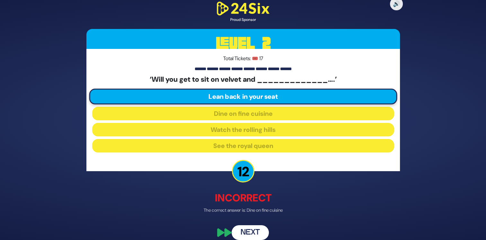
click at [251, 231] on button "Next" at bounding box center [250, 232] width 37 height 15
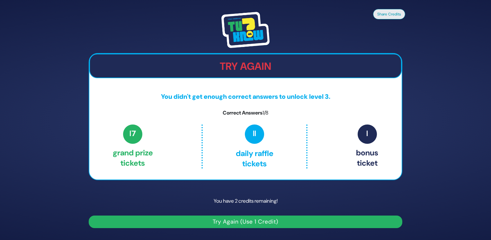
click at [272, 218] on button "Try Again (Use 1 Credit)" at bounding box center [246, 221] width 314 height 13
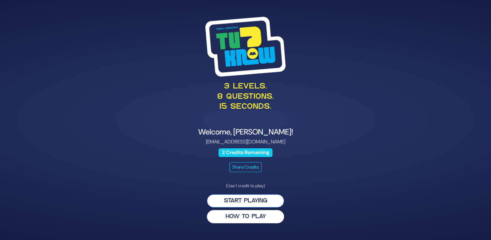
click at [260, 197] on button "Start Playing" at bounding box center [245, 200] width 77 height 13
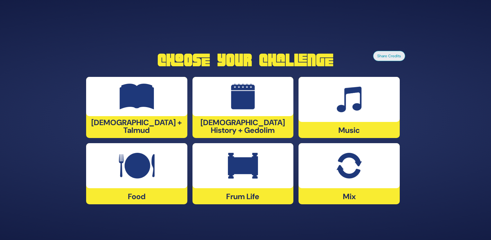
click at [332, 172] on div at bounding box center [349, 165] width 101 height 45
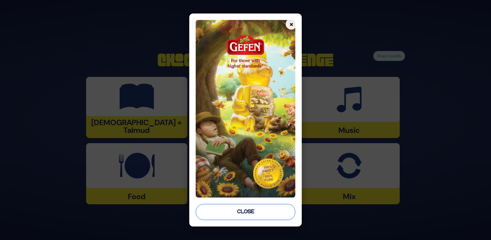
click at [244, 213] on button "Close" at bounding box center [246, 212] width 100 height 16
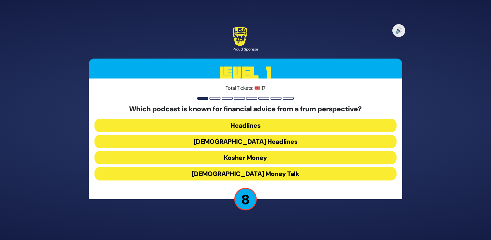
click at [251, 174] on button "[DEMOGRAPHIC_DATA] Money Talk" at bounding box center [245, 173] width 302 height 13
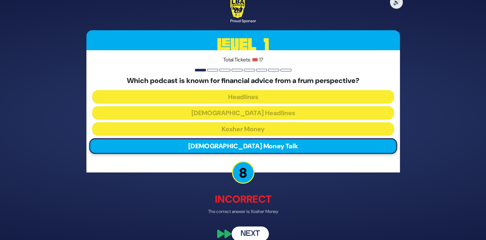
click at [246, 235] on button "Next" at bounding box center [250, 233] width 37 height 15
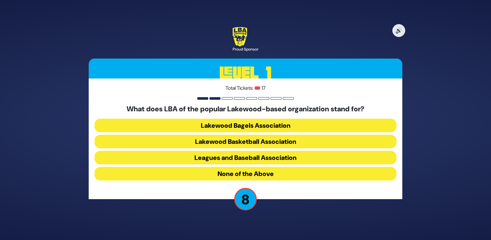
click at [239, 139] on button "Lakewood Basketball Association" at bounding box center [245, 141] width 302 height 13
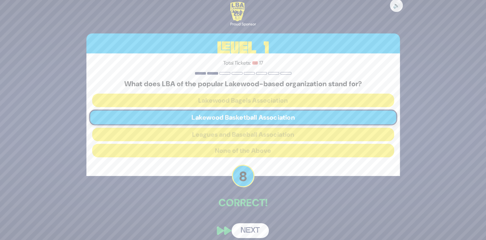
click at [267, 229] on button "Next" at bounding box center [250, 230] width 37 height 15
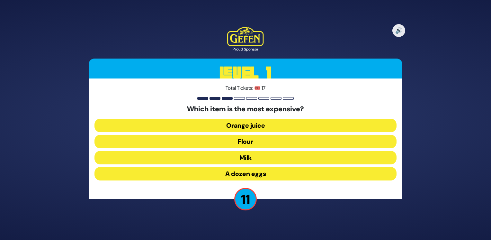
click at [264, 171] on button "A dozen eggs" at bounding box center [245, 173] width 302 height 13
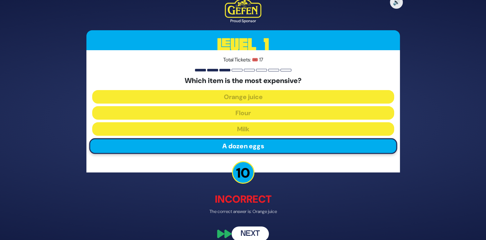
click at [244, 233] on button "Next" at bounding box center [250, 233] width 37 height 15
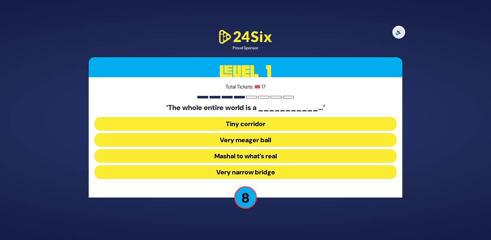
click at [238, 172] on button "Very narrow bridge" at bounding box center [245, 171] width 302 height 13
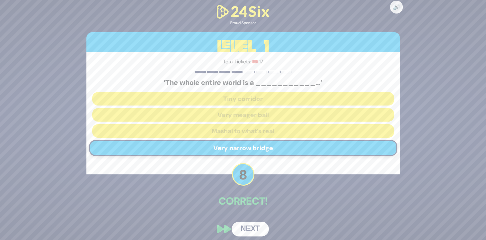
click at [249, 226] on button "Next" at bounding box center [250, 228] width 37 height 15
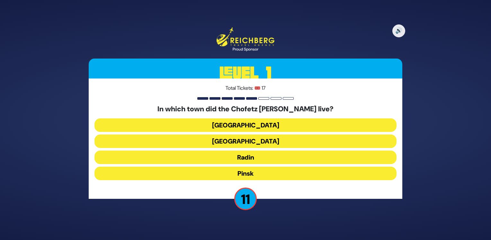
click at [241, 160] on button "Radin" at bounding box center [245, 156] width 302 height 13
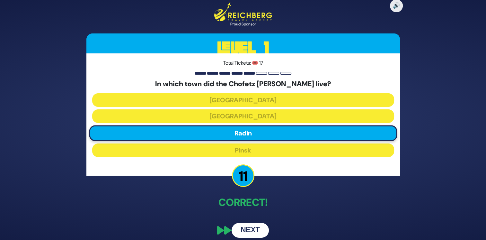
click at [245, 224] on button "Next" at bounding box center [250, 230] width 37 height 15
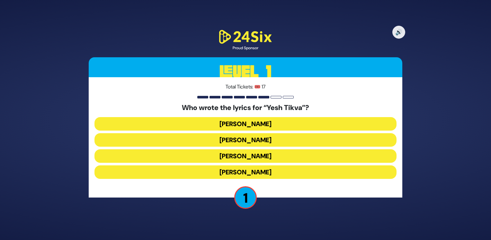
click at [230, 118] on button "[PERSON_NAME]" at bounding box center [245, 123] width 302 height 13
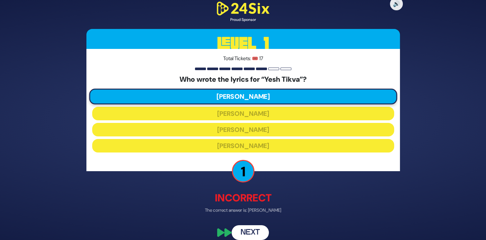
click at [241, 235] on button "Next" at bounding box center [250, 232] width 37 height 15
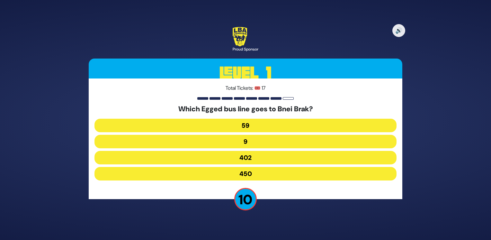
click at [227, 157] on button "402" at bounding box center [245, 157] width 302 height 13
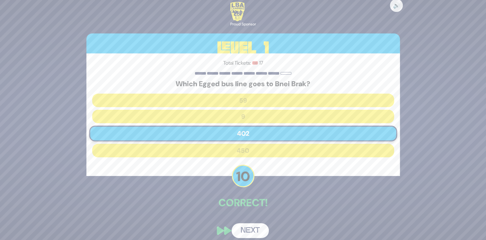
click at [247, 231] on button "Next" at bounding box center [250, 230] width 37 height 15
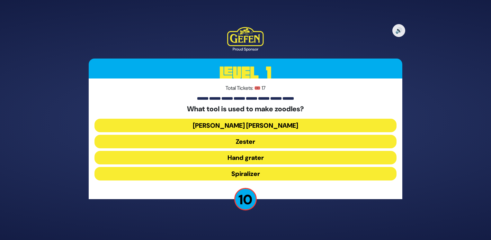
click at [238, 155] on button "Hand grater" at bounding box center [245, 157] width 302 height 13
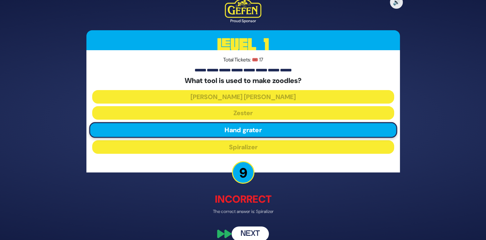
click at [252, 230] on button "Next" at bounding box center [250, 233] width 37 height 15
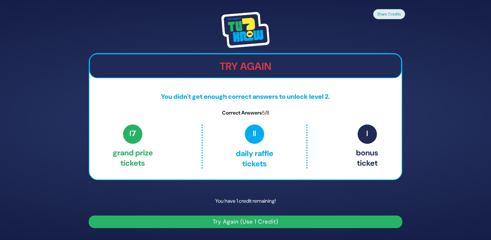
click at [205, 219] on button "Try Again (Use 1 Credit)" at bounding box center [246, 221] width 314 height 13
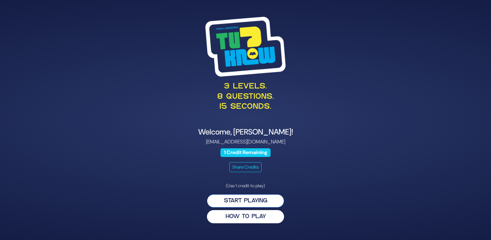
click at [230, 200] on button "Start Playing" at bounding box center [245, 200] width 77 height 13
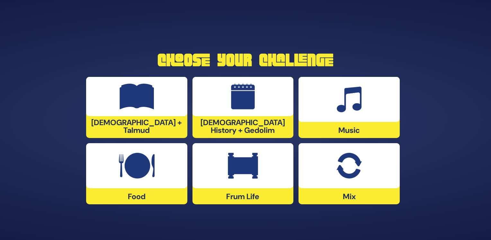
click at [122, 97] on img at bounding box center [137, 97] width 35 height 26
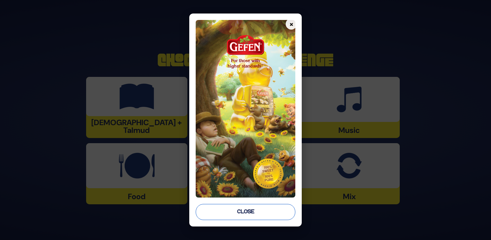
click at [217, 214] on button "Close" at bounding box center [246, 212] width 100 height 16
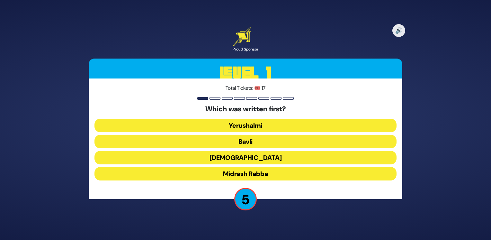
click at [226, 159] on button "[DEMOGRAPHIC_DATA]" at bounding box center [245, 157] width 302 height 13
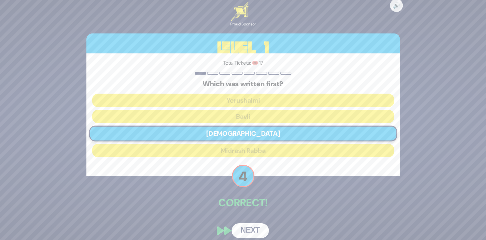
click at [247, 227] on button "Next" at bounding box center [250, 230] width 37 height 15
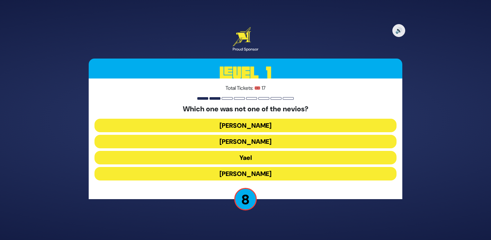
click at [245, 159] on button "Yael" at bounding box center [245, 157] width 302 height 13
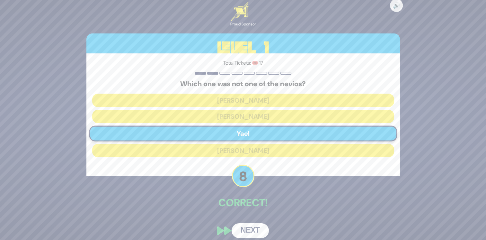
click at [245, 229] on button "Next" at bounding box center [250, 230] width 37 height 15
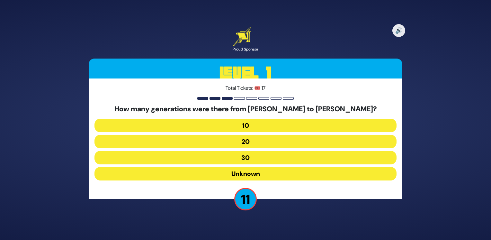
click at [248, 139] on button "20" at bounding box center [245, 141] width 302 height 13
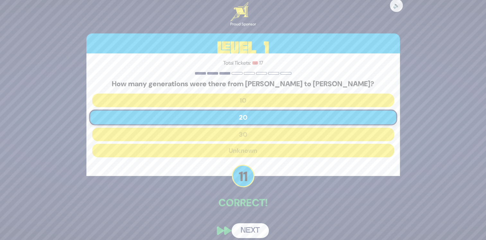
click at [248, 226] on button "Next" at bounding box center [250, 230] width 37 height 15
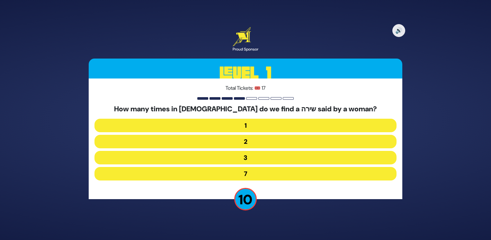
click at [245, 138] on button "2" at bounding box center [245, 141] width 302 height 13
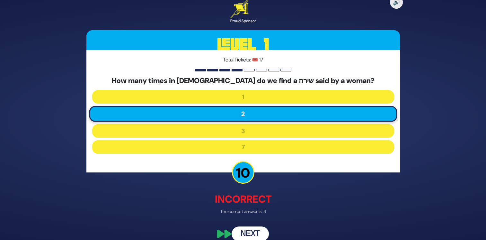
click at [251, 233] on button "Next" at bounding box center [250, 233] width 37 height 15
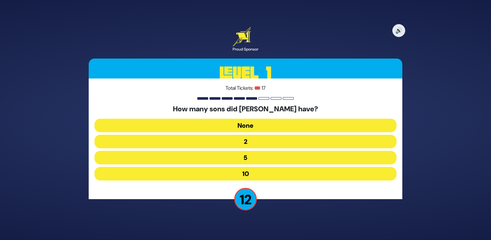
click at [248, 169] on button "10" at bounding box center [245, 173] width 302 height 13
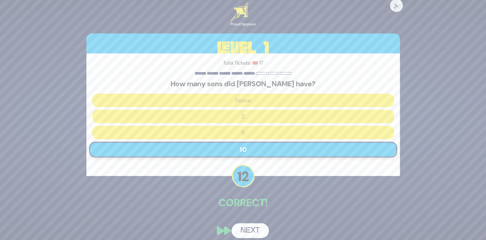
click at [249, 227] on button "Next" at bounding box center [250, 230] width 37 height 15
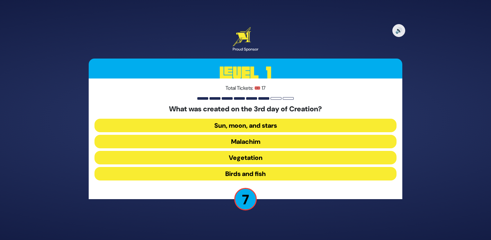
click at [229, 123] on button "Sun, moon, and stars" at bounding box center [245, 125] width 302 height 13
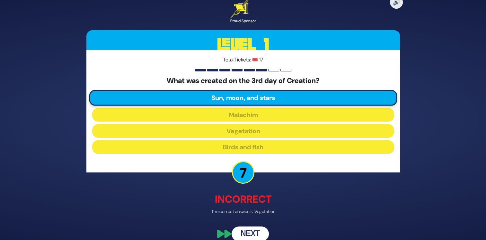
click at [259, 229] on button "Next" at bounding box center [250, 233] width 37 height 15
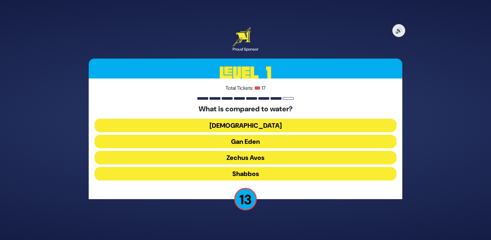
click at [246, 122] on button "[DEMOGRAPHIC_DATA]" at bounding box center [245, 125] width 302 height 13
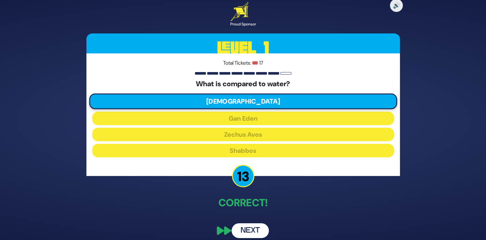
click at [251, 233] on button "Next" at bounding box center [250, 230] width 37 height 15
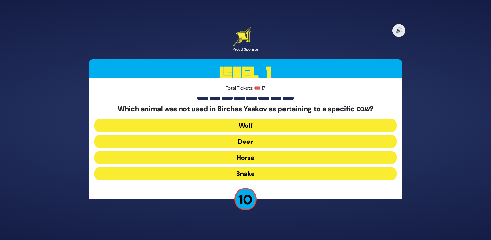
click at [221, 155] on button "Horse" at bounding box center [245, 157] width 302 height 13
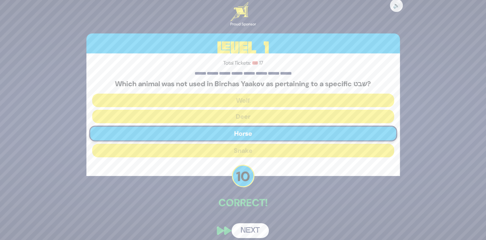
click at [253, 225] on button "Next" at bounding box center [250, 230] width 37 height 15
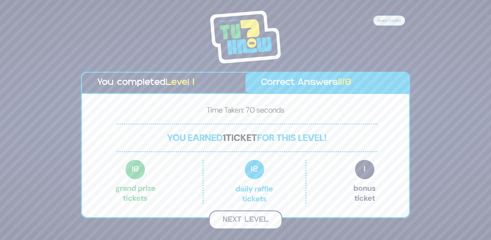
click at [243, 217] on button "Next Level" at bounding box center [246, 219] width 74 height 19
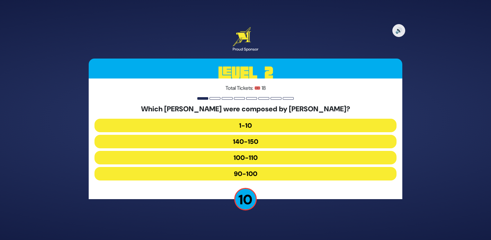
click at [239, 126] on button "1-10" at bounding box center [245, 125] width 302 height 13
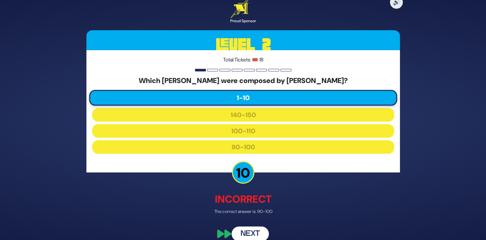
click at [248, 236] on button "Next" at bounding box center [250, 233] width 37 height 15
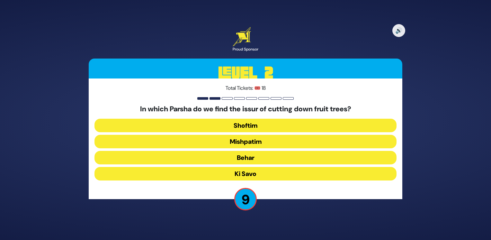
click at [255, 135] on button "Mishpatim" at bounding box center [245, 141] width 302 height 13
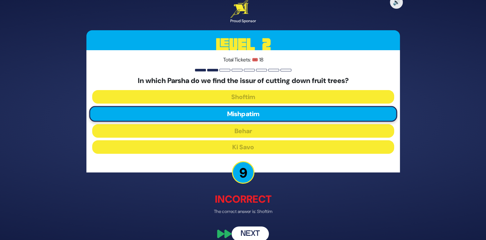
click at [256, 226] on div "🔊 Proud Sponsor Level 2 Total Tickets: 🎟️ 18 In which Parsha do we find the iss…" at bounding box center [243, 120] width 329 height 258
click at [256, 230] on button "Next" at bounding box center [250, 233] width 37 height 15
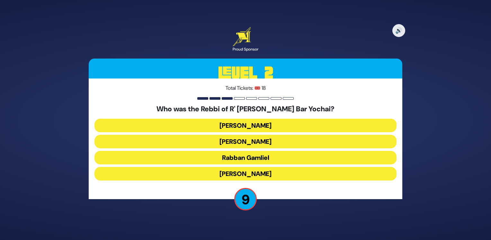
click at [245, 170] on button "[PERSON_NAME]" at bounding box center [245, 173] width 302 height 13
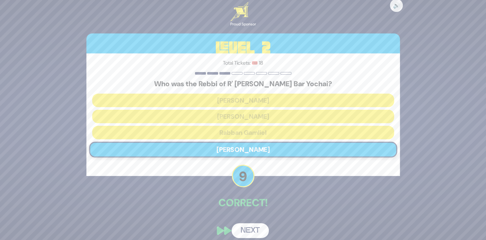
click at [243, 228] on button "Next" at bounding box center [250, 230] width 37 height 15
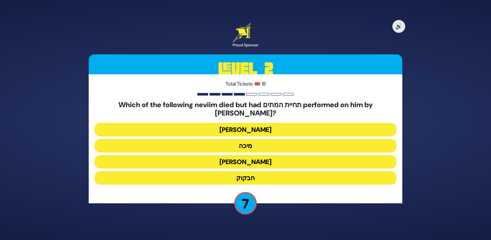
click at [262, 174] on button "חבקוק" at bounding box center [245, 177] width 302 height 13
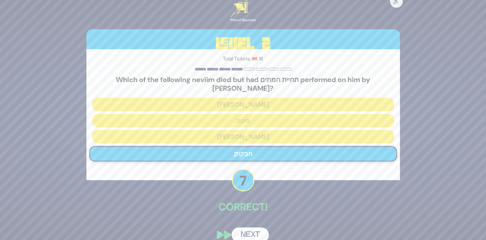
click at [246, 227] on button "Next" at bounding box center [250, 234] width 37 height 15
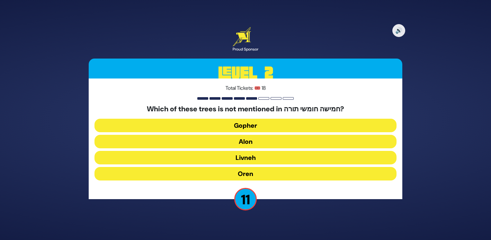
click at [252, 123] on button "Gopher" at bounding box center [245, 125] width 302 height 13
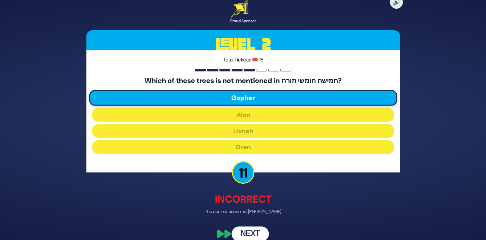
click at [248, 233] on button "Next" at bounding box center [250, 233] width 37 height 15
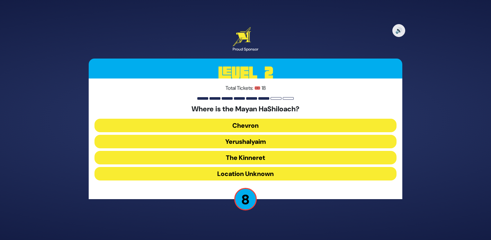
click at [254, 135] on button "Yerushalyaim" at bounding box center [245, 141] width 302 height 13
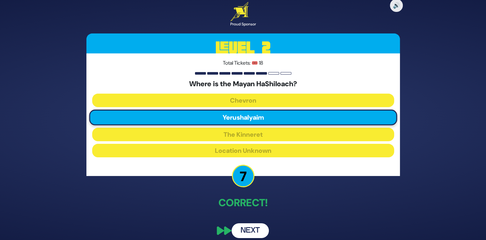
click at [251, 228] on button "Next" at bounding box center [250, 230] width 37 height 15
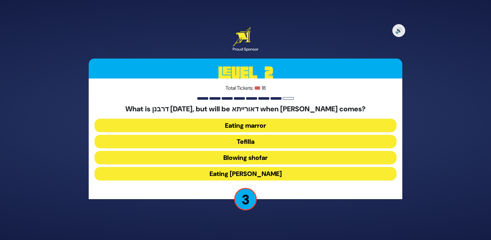
click at [236, 157] on button "Blowing shofar" at bounding box center [245, 157] width 302 height 13
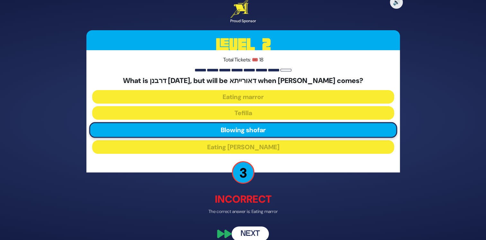
click at [252, 228] on button "Next" at bounding box center [250, 233] width 37 height 15
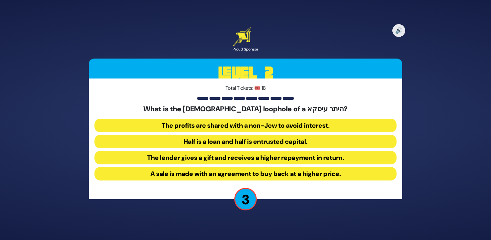
click at [207, 120] on button "The profits are shared with a non-Jew to avoid interest." at bounding box center [245, 125] width 302 height 13
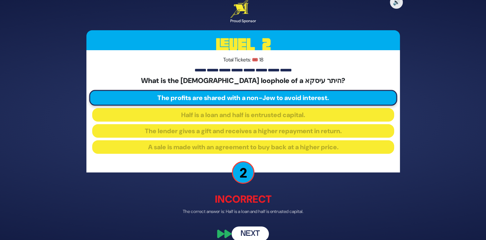
click at [254, 235] on button "Next" at bounding box center [250, 233] width 37 height 15
